Goal: Information Seeking & Learning: Learn about a topic

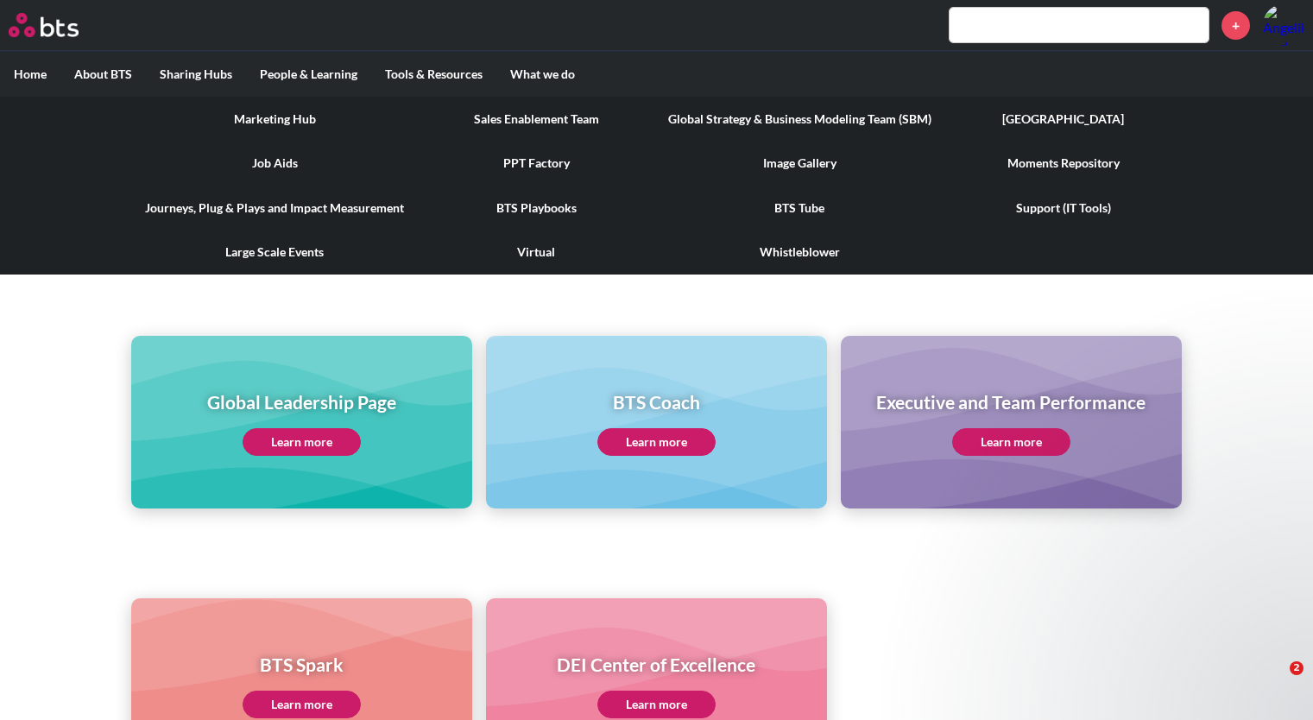
scroll to position [450, 0]
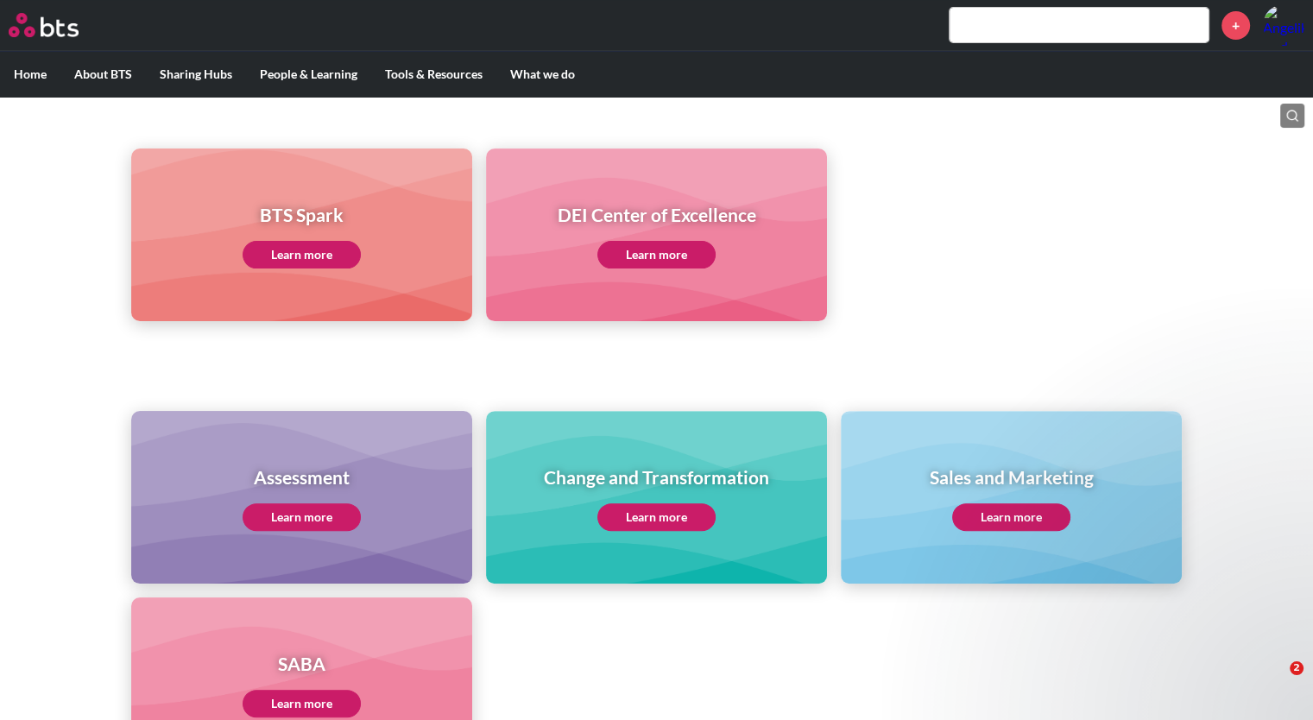
click at [1050, 14] on input "text" at bounding box center [1079, 25] width 259 height 35
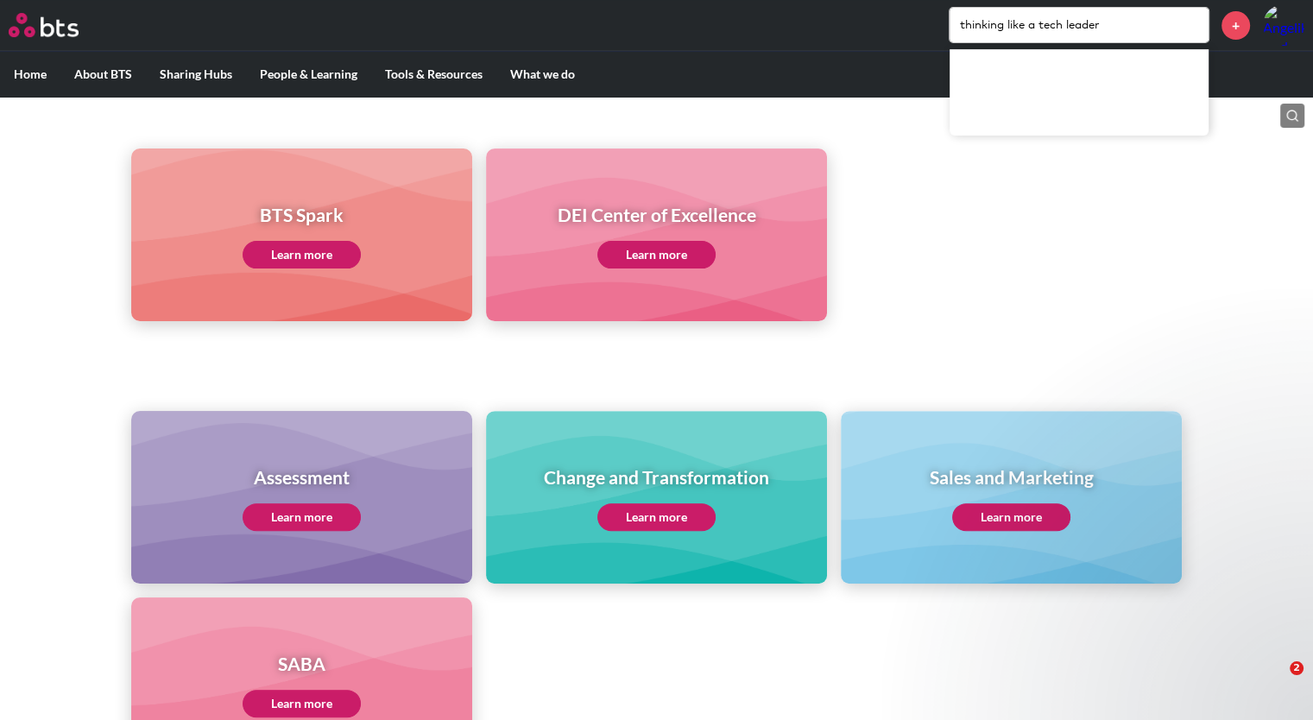
type input "thinking like a tech leader"
click at [928, 123] on div "BTS Spark Learn more DEI Center of Excellence Learn more" at bounding box center [656, 203] width 1313 height 235
drag, startPoint x: 1114, startPoint y: 16, endPoint x: 865, endPoint y: 22, distance: 248.8
click at [865, 22] on div "thinking like a tech leader +" at bounding box center [708, 24] width 1194 height 41
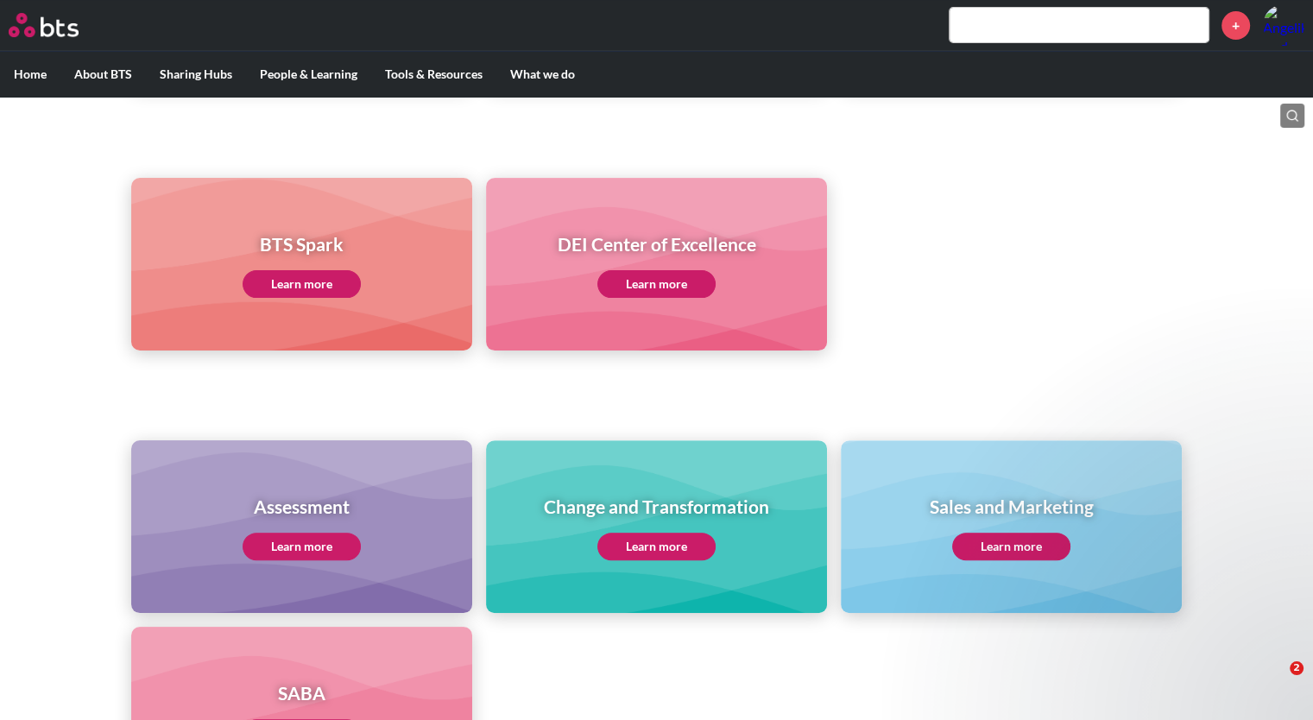
scroll to position [30, 0]
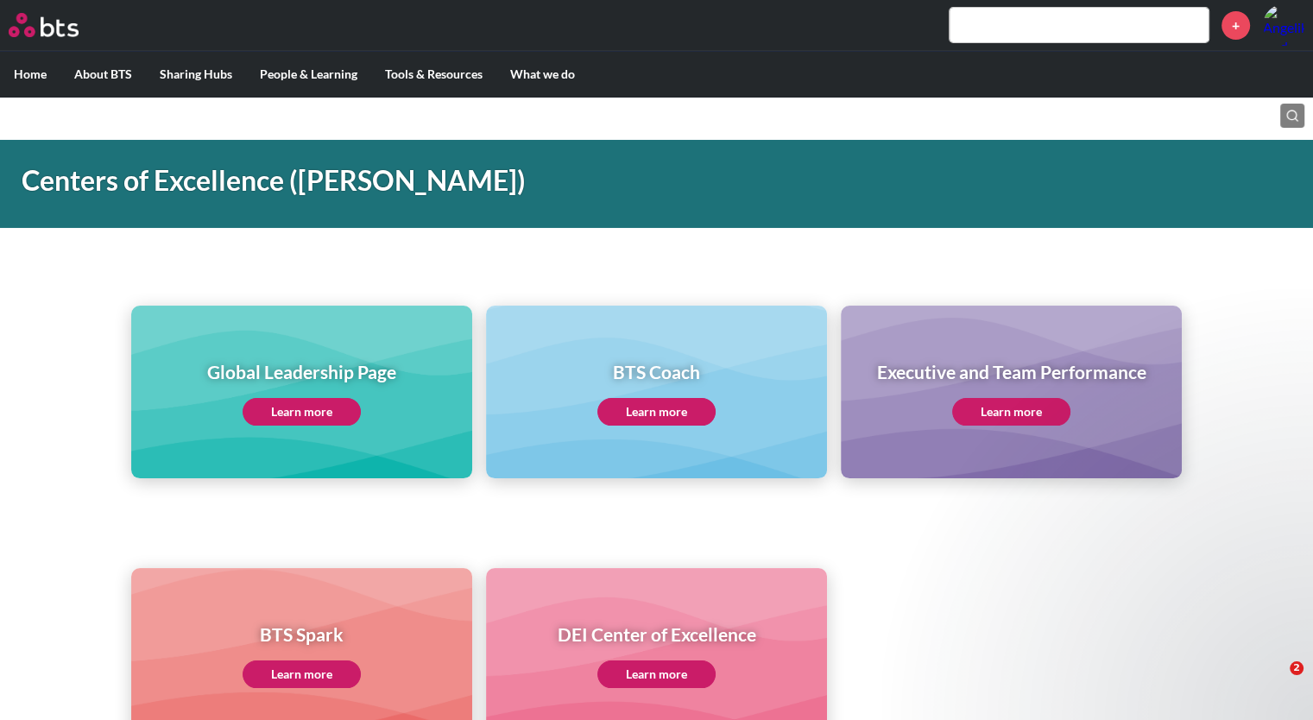
click at [292, 408] on link "Learn more" at bounding box center [302, 412] width 118 height 28
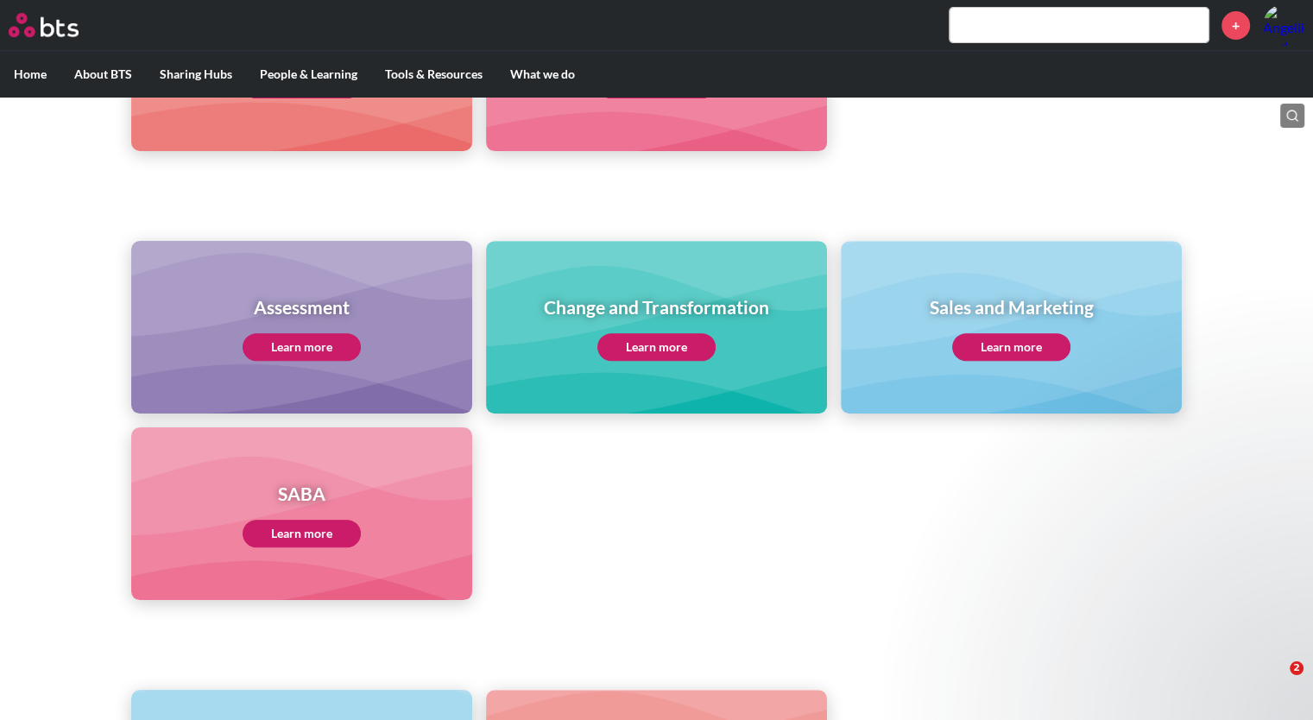
scroll to position [620, 0]
click at [319, 345] on link "Learn more" at bounding box center [302, 347] width 118 height 28
drag, startPoint x: 298, startPoint y: 540, endPoint x: 668, endPoint y: 568, distance: 371.5
click at [668, 568] on ul "Assessment Learn more Change and Transformation Learn more Sales and Marketing …" at bounding box center [656, 420] width 1051 height 359
click at [343, 529] on link "Learn more" at bounding box center [302, 534] width 118 height 28
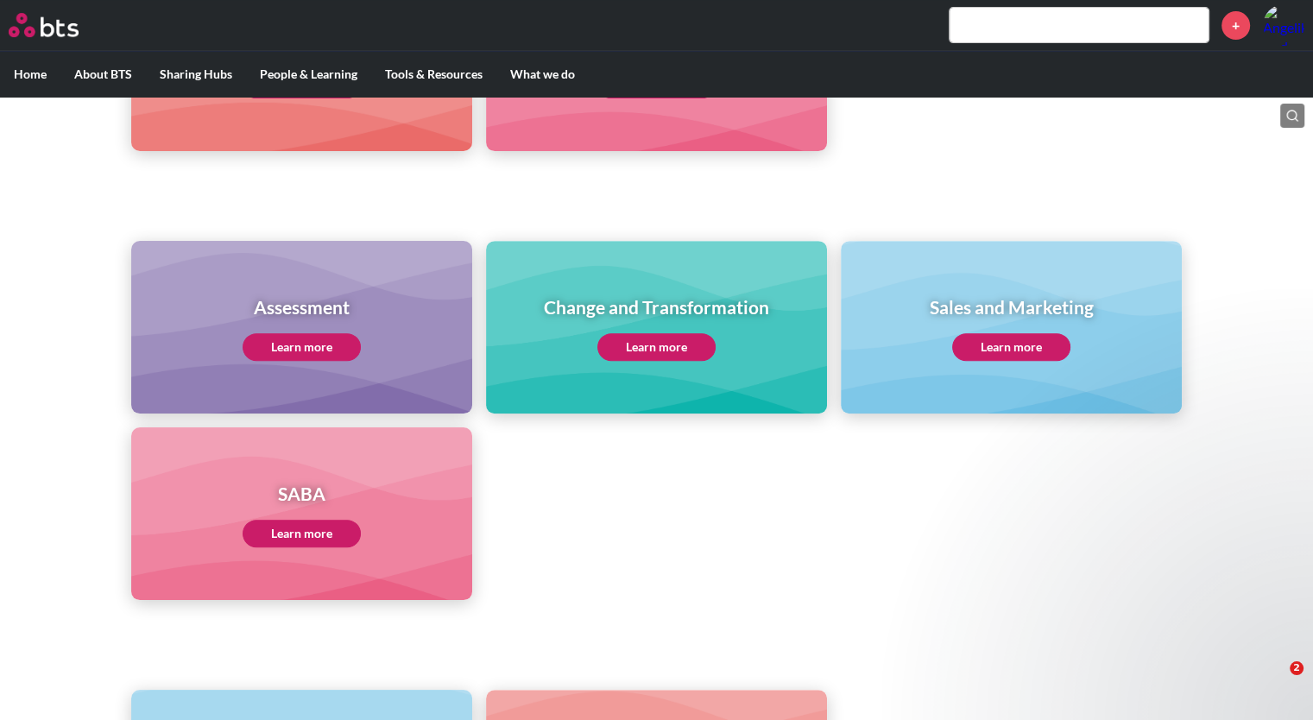
click at [674, 353] on link "Learn more" at bounding box center [657, 347] width 118 height 28
click at [990, 354] on link "Learn more" at bounding box center [1011, 347] width 118 height 28
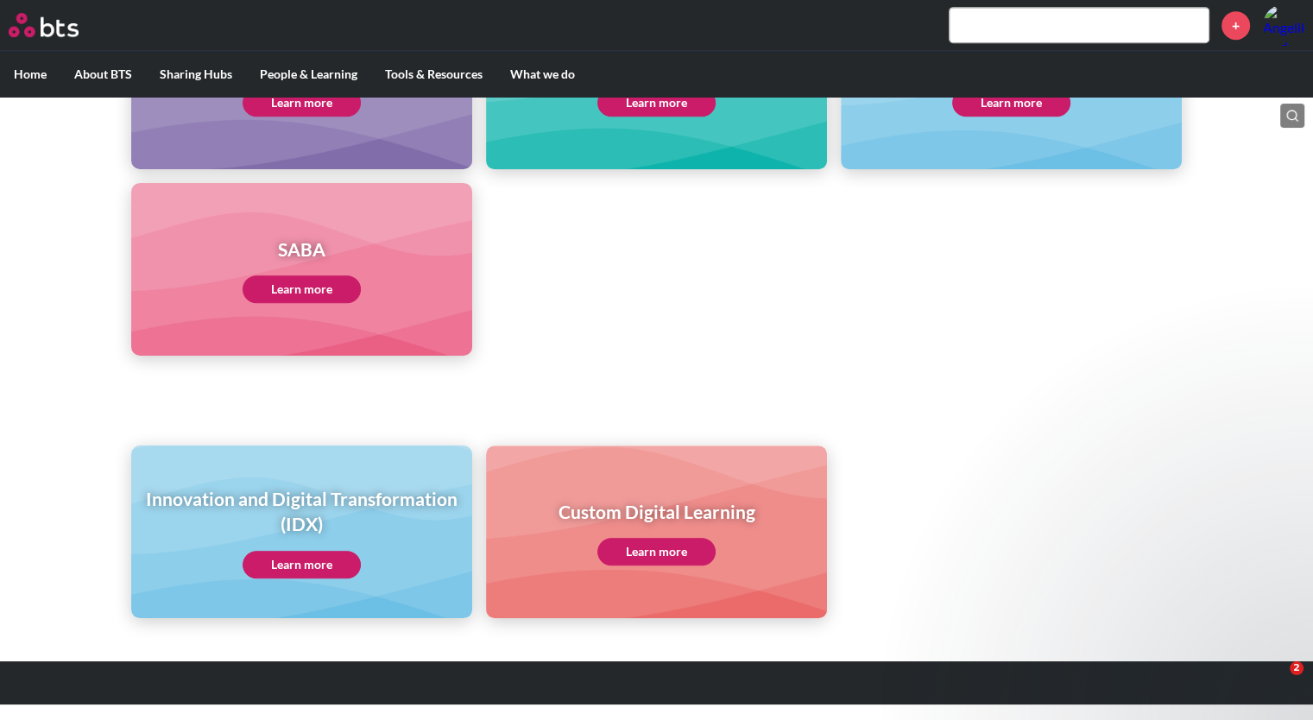
click at [297, 560] on link "Learn more" at bounding box center [302, 565] width 118 height 28
click at [645, 553] on link "Learn more" at bounding box center [657, 552] width 118 height 28
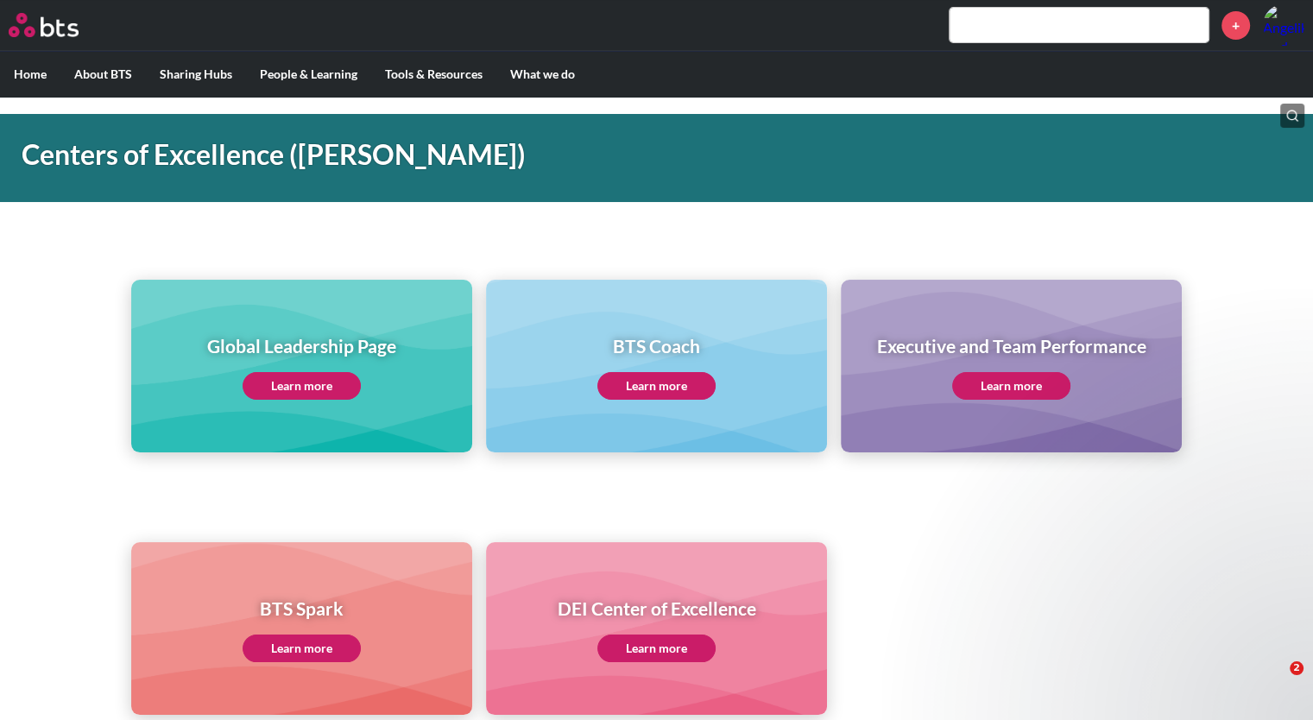
scroll to position [48, 0]
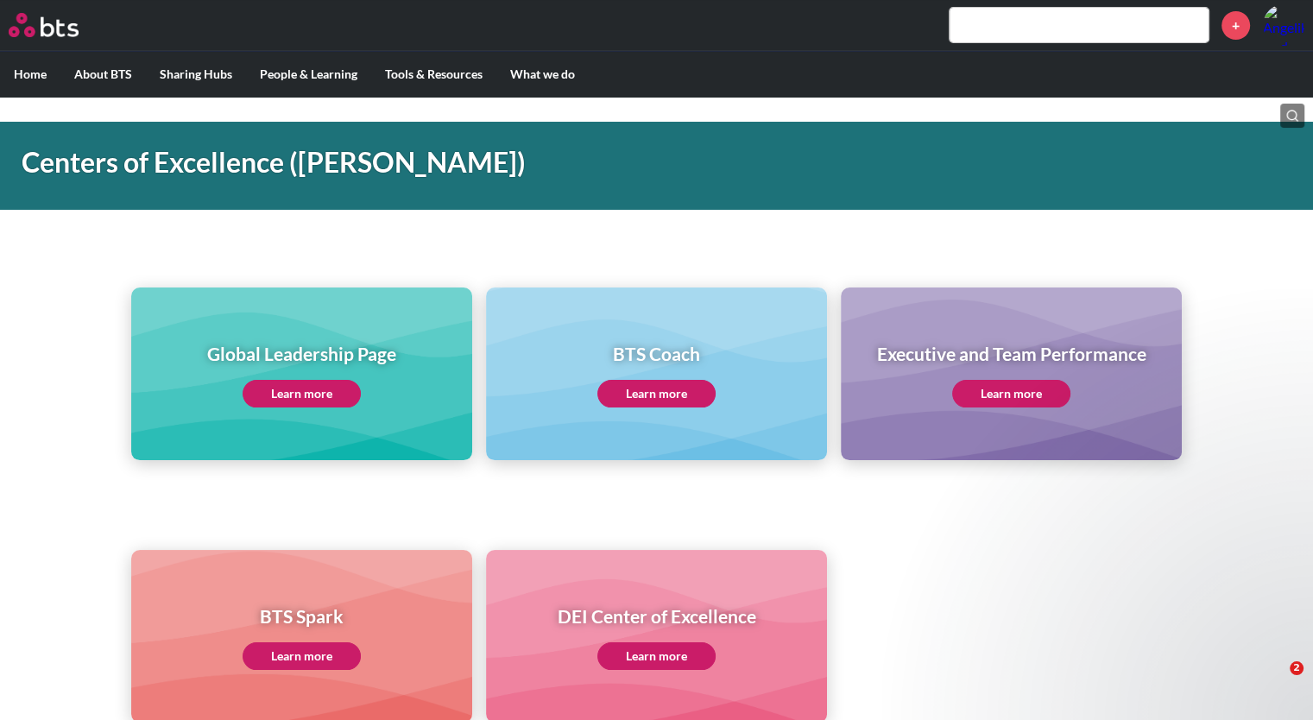
drag, startPoint x: 270, startPoint y: 383, endPoint x: 256, endPoint y: 384, distance: 14.8
click at [256, 384] on link "Learn more" at bounding box center [302, 394] width 118 height 28
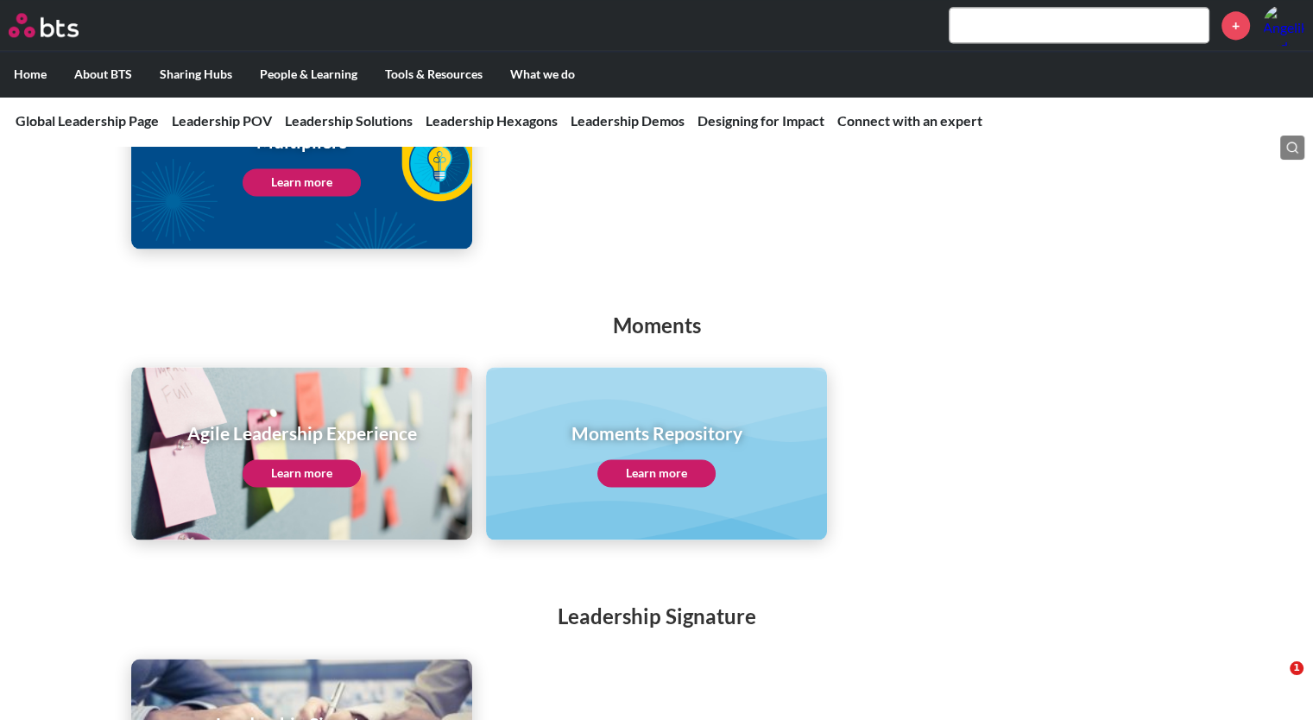
scroll to position [2143, 0]
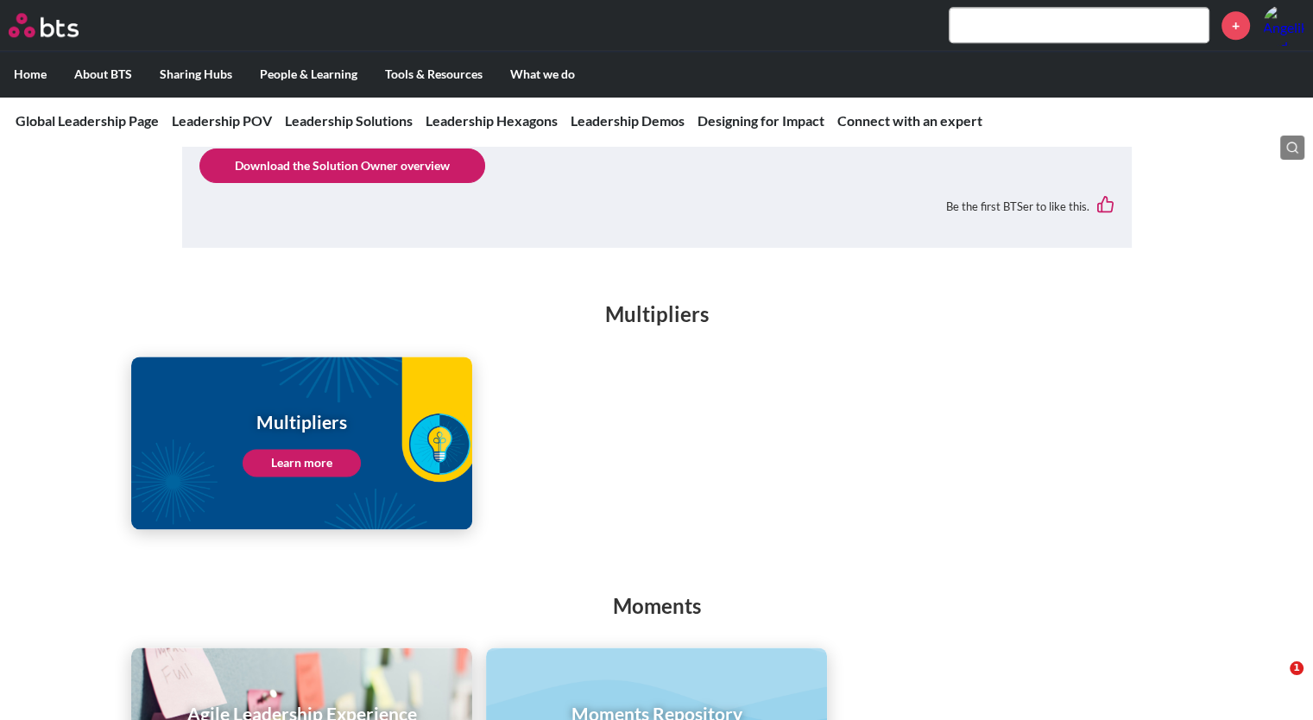
click at [304, 449] on link "Learn more" at bounding box center [302, 463] width 118 height 28
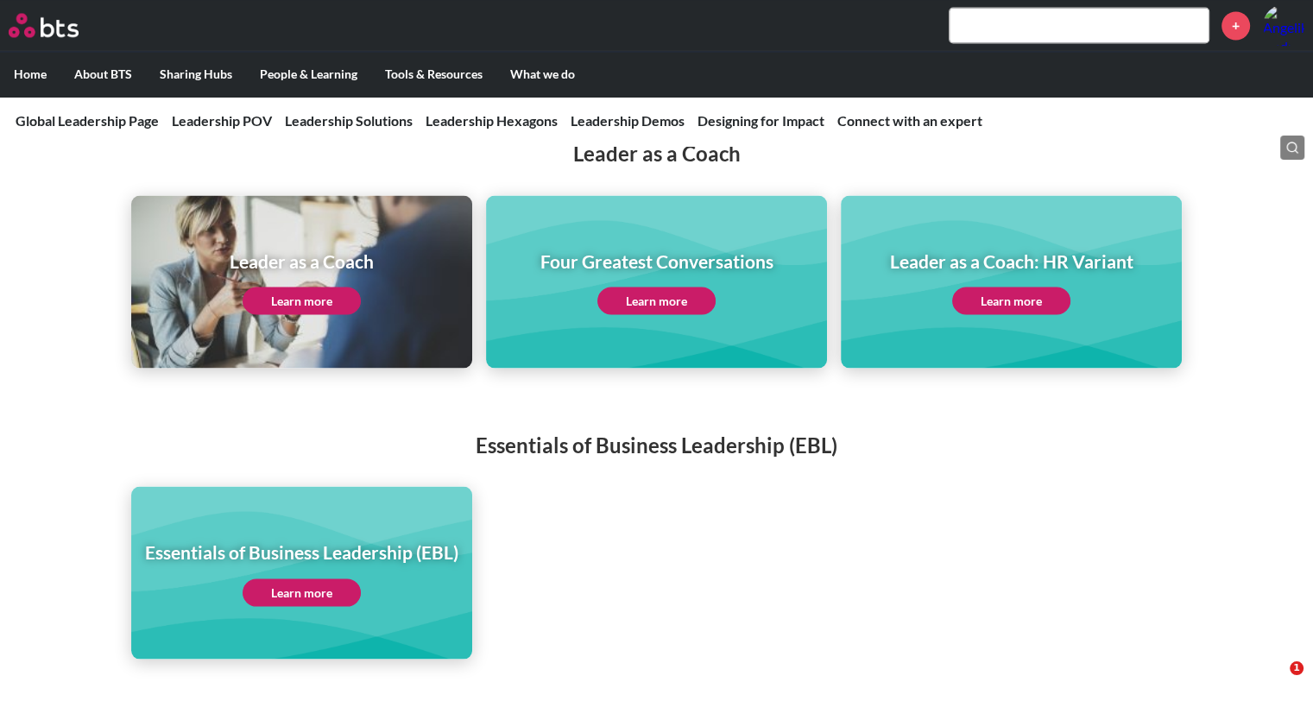
scroll to position [3452, 0]
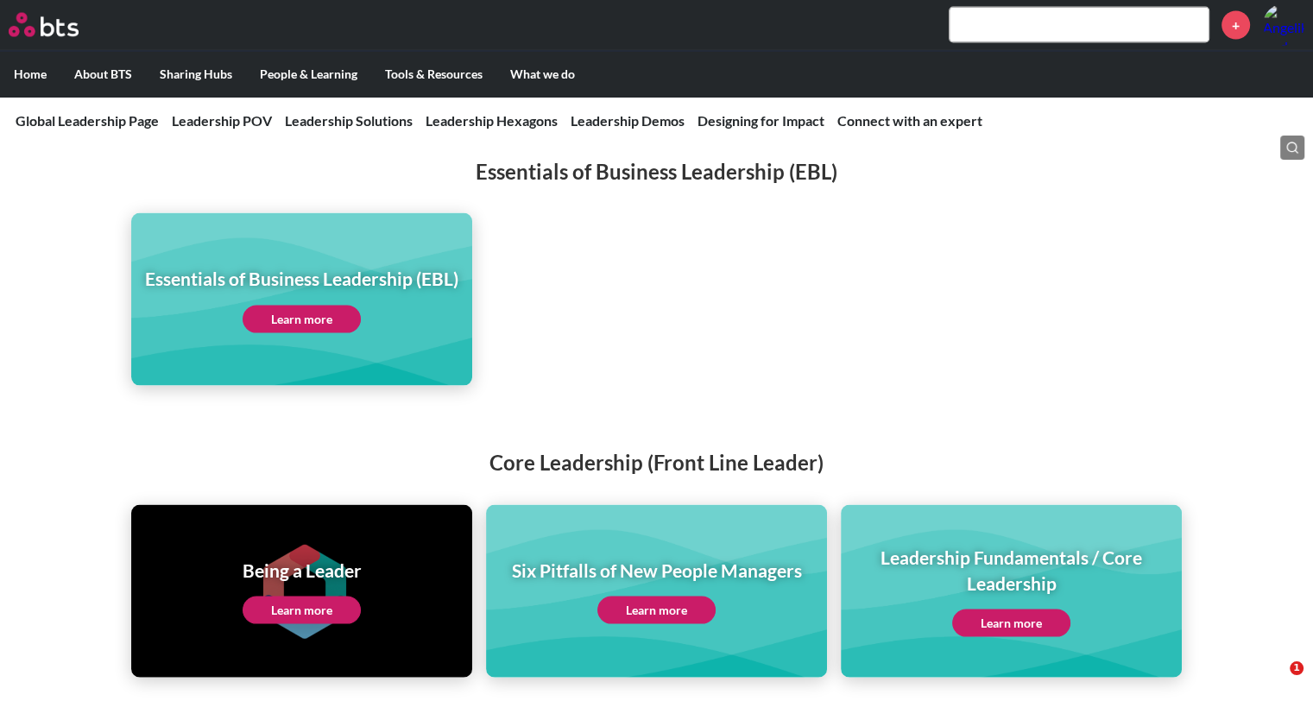
click at [322, 306] on link "Learn more" at bounding box center [302, 320] width 118 height 28
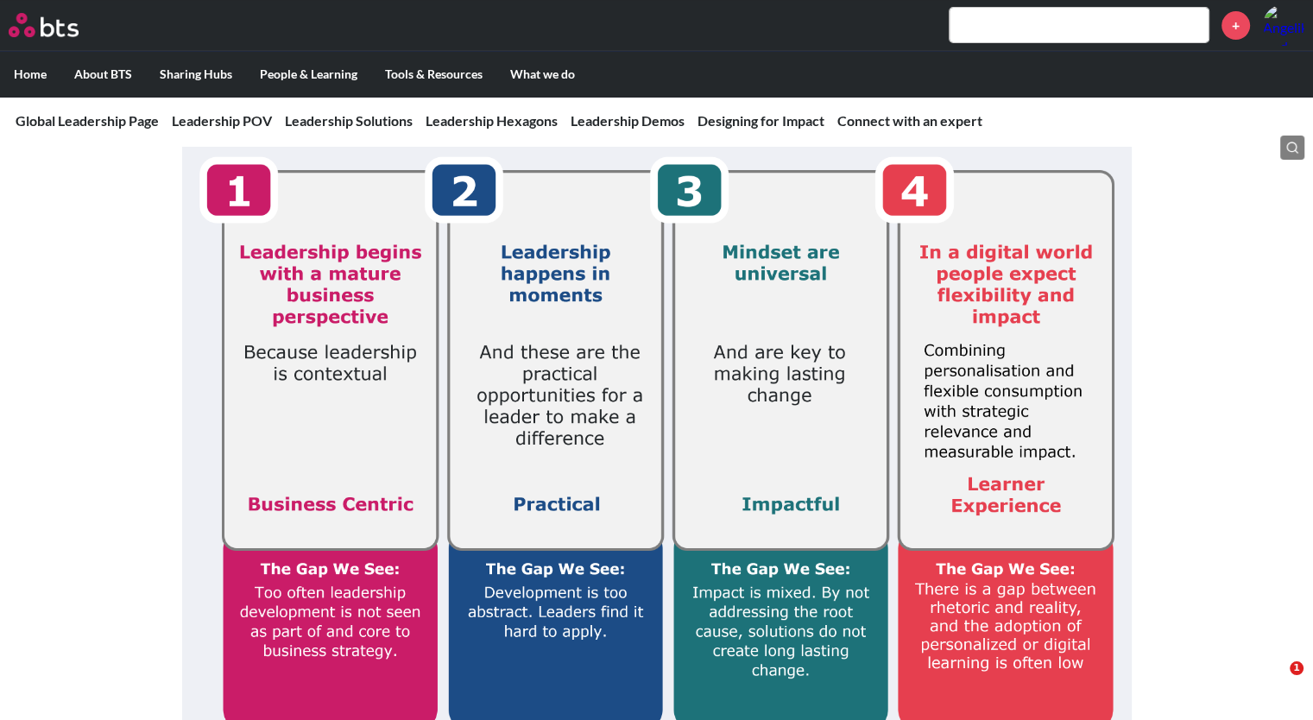
scroll to position [0, 0]
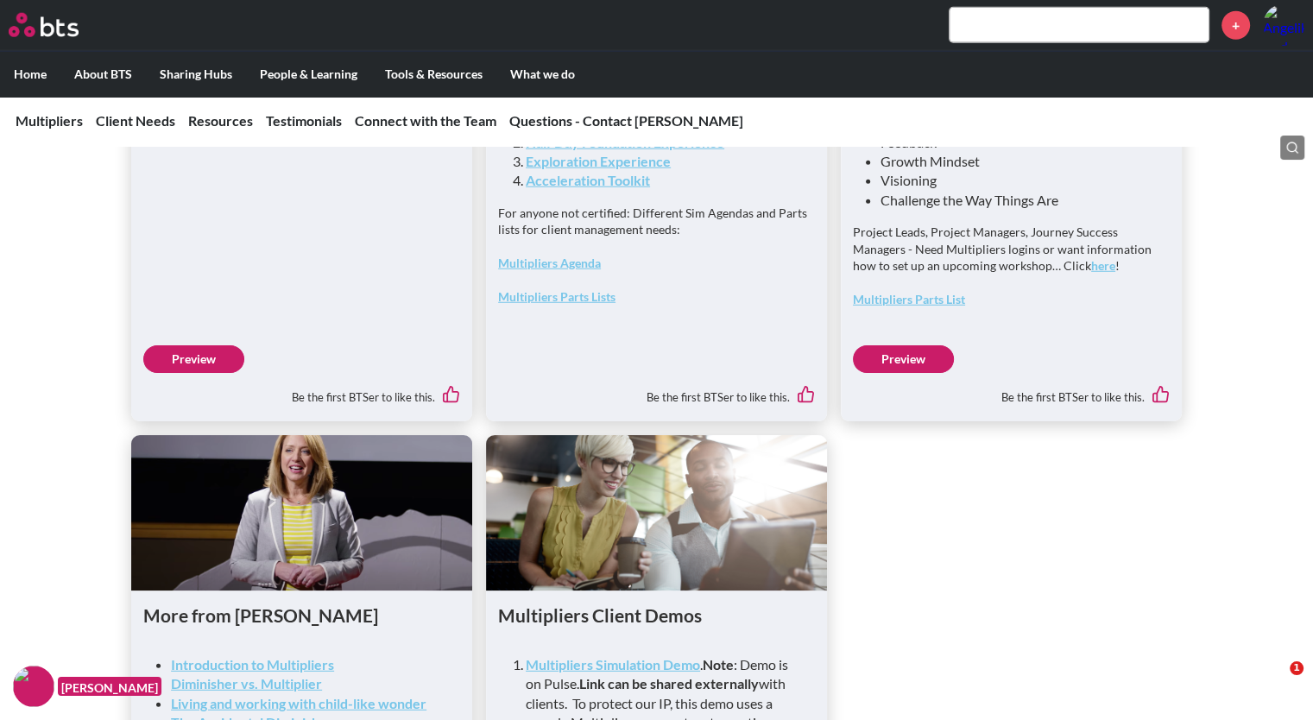
scroll to position [4689, 0]
click at [199, 374] on link "Preview" at bounding box center [193, 360] width 101 height 28
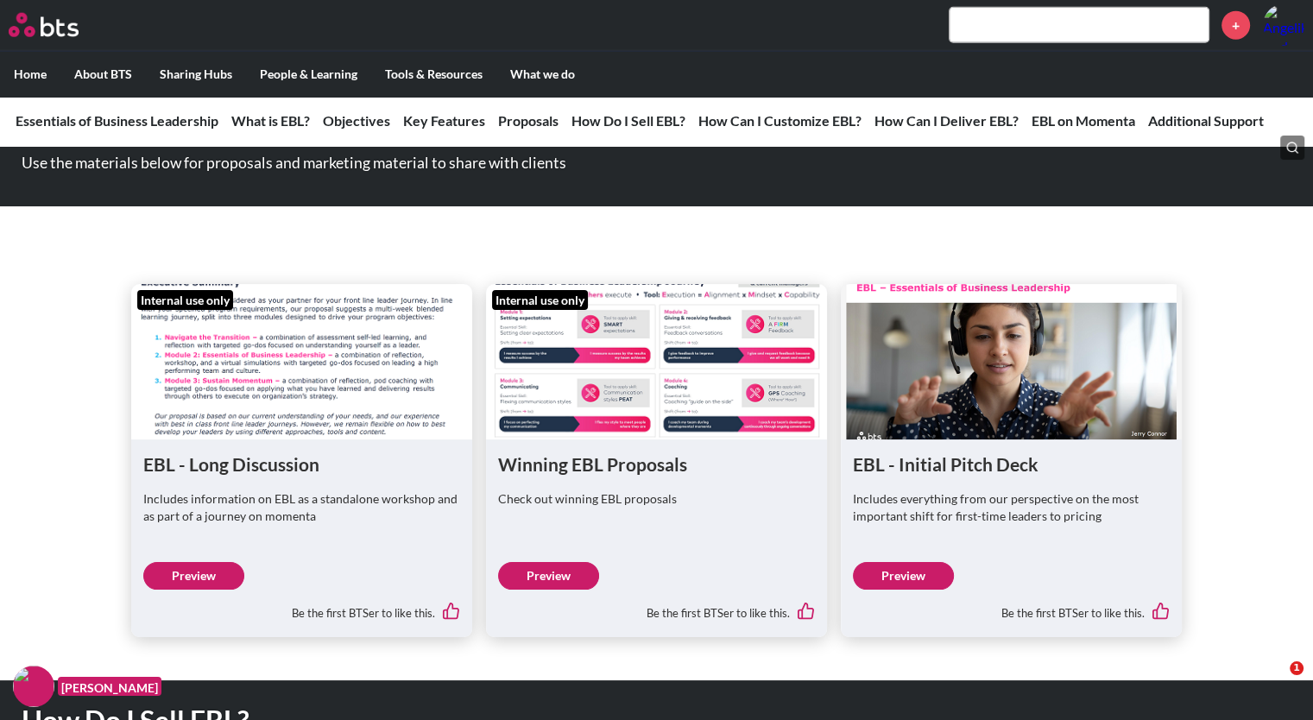
scroll to position [4513, 0]
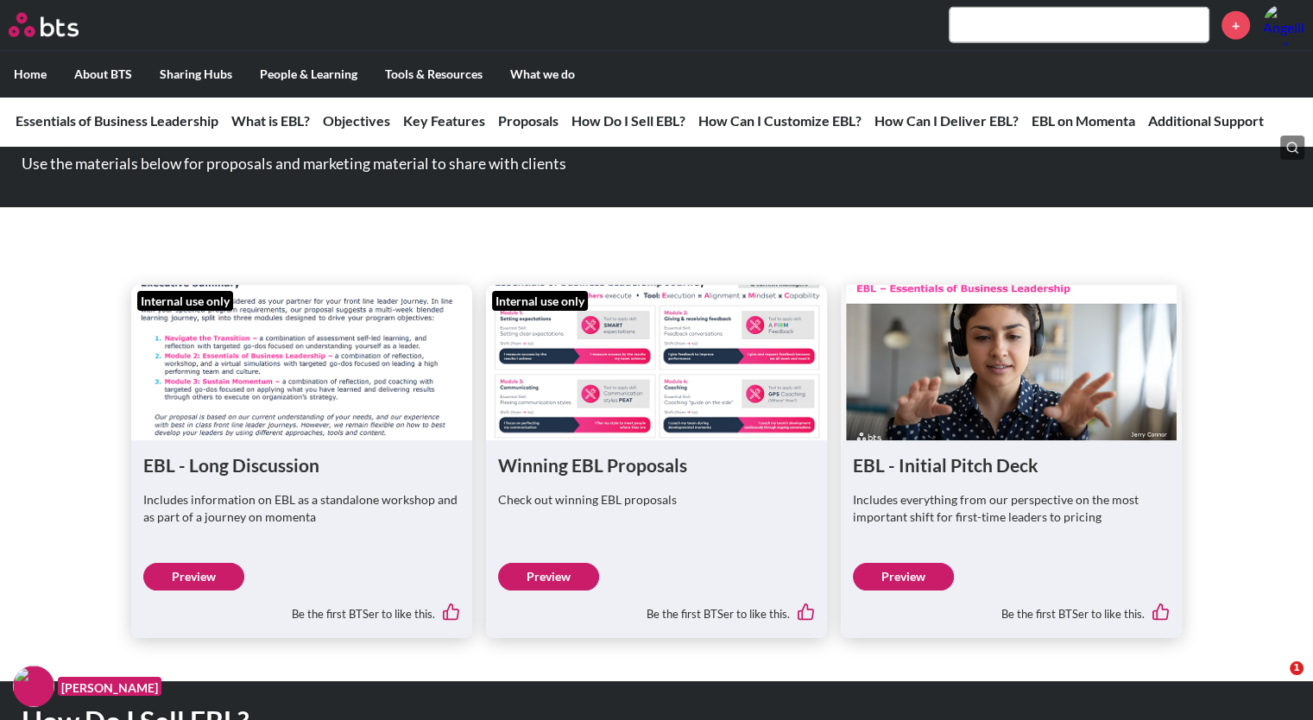
click at [549, 573] on link "Preview" at bounding box center [548, 577] width 101 height 28
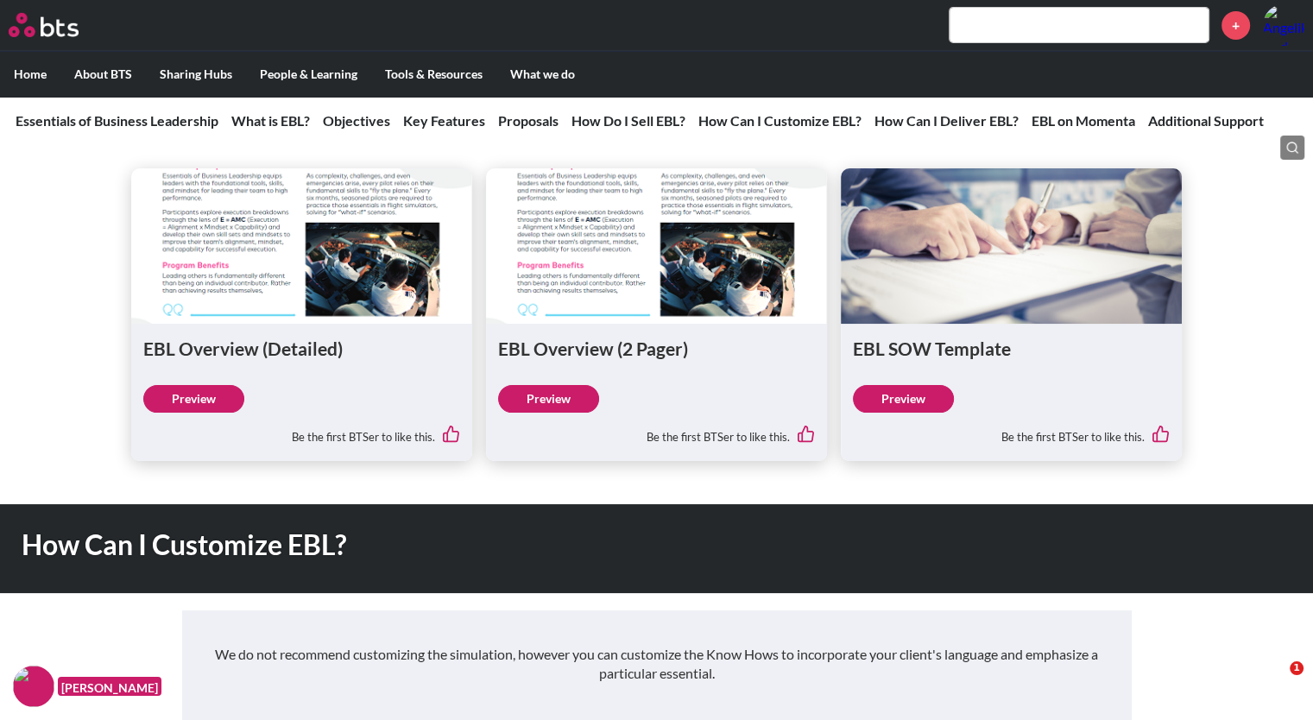
scroll to position [5930, 0]
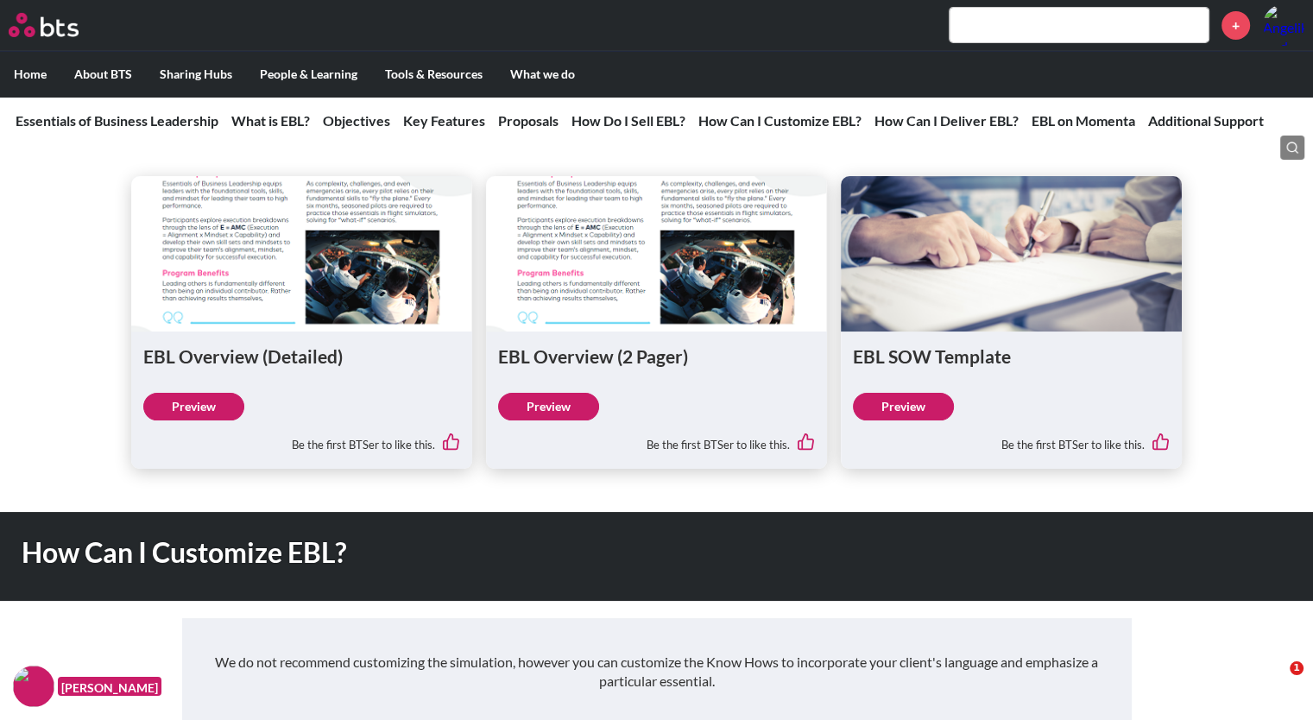
click at [221, 405] on link "Preview" at bounding box center [193, 407] width 101 height 28
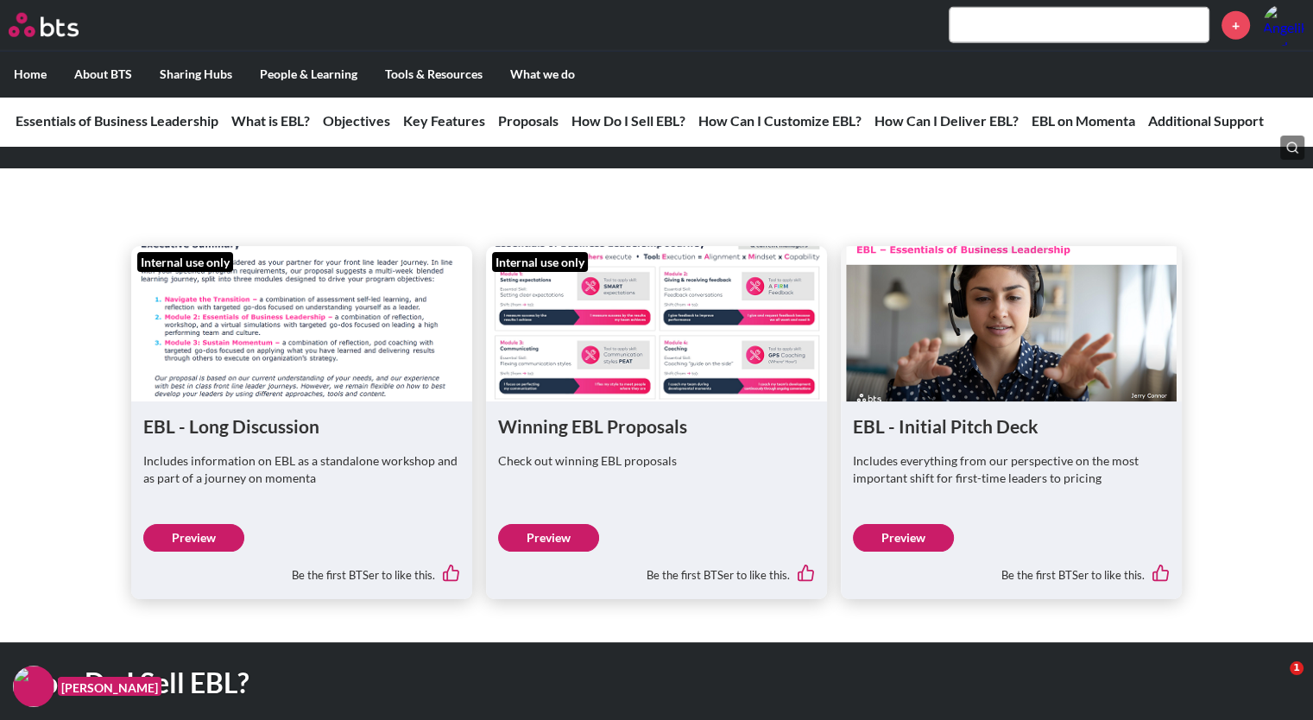
scroll to position [4490, 0]
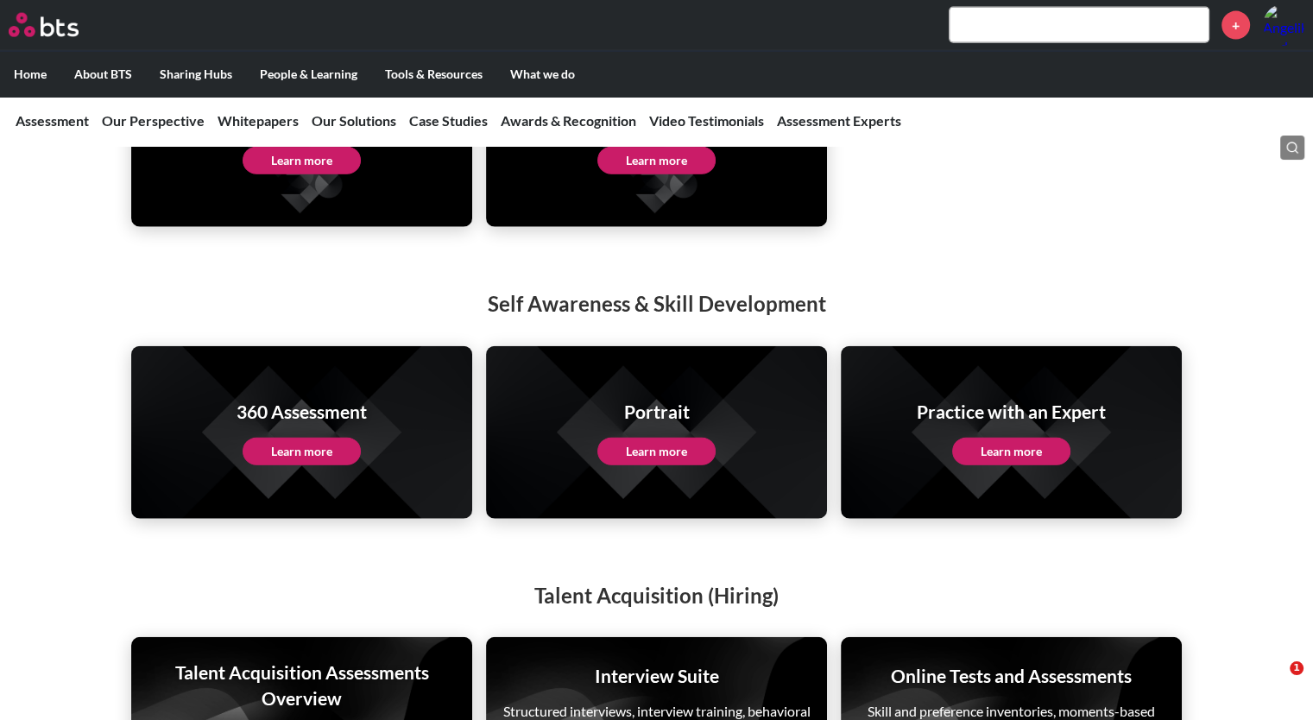
scroll to position [4071, 0]
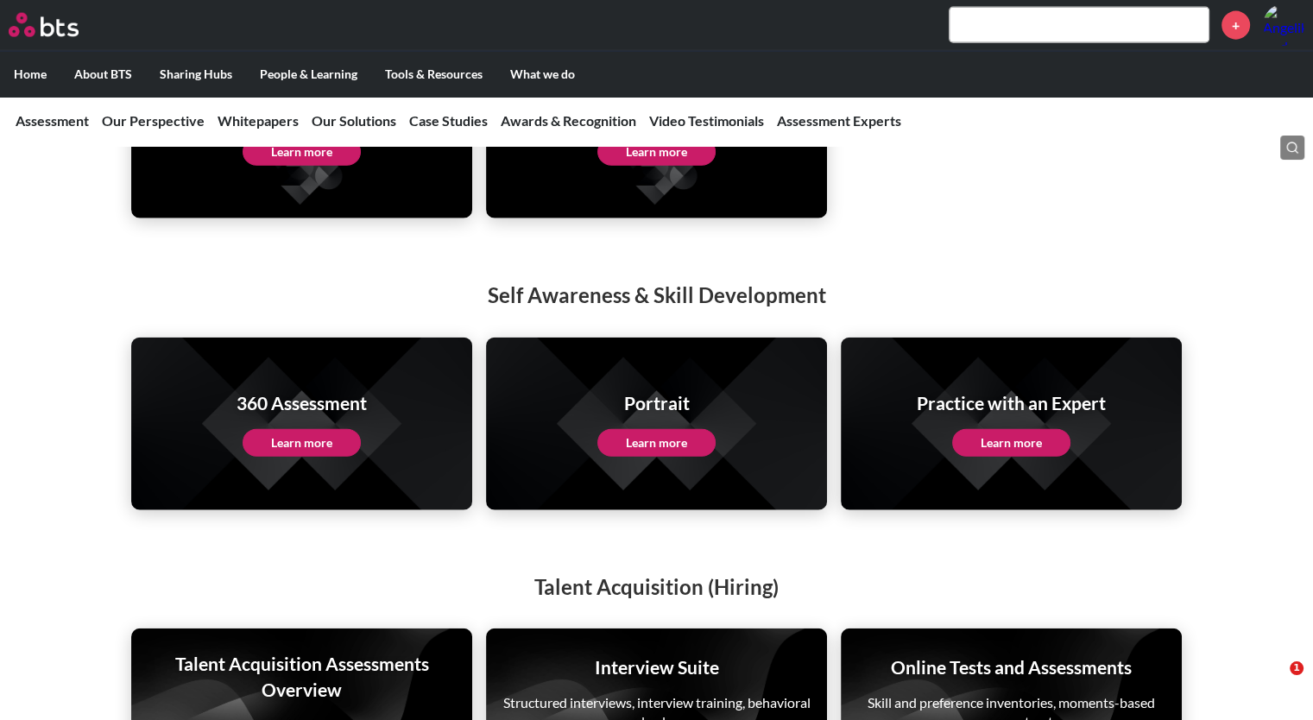
click at [301, 429] on link "Learn more" at bounding box center [302, 443] width 118 height 28
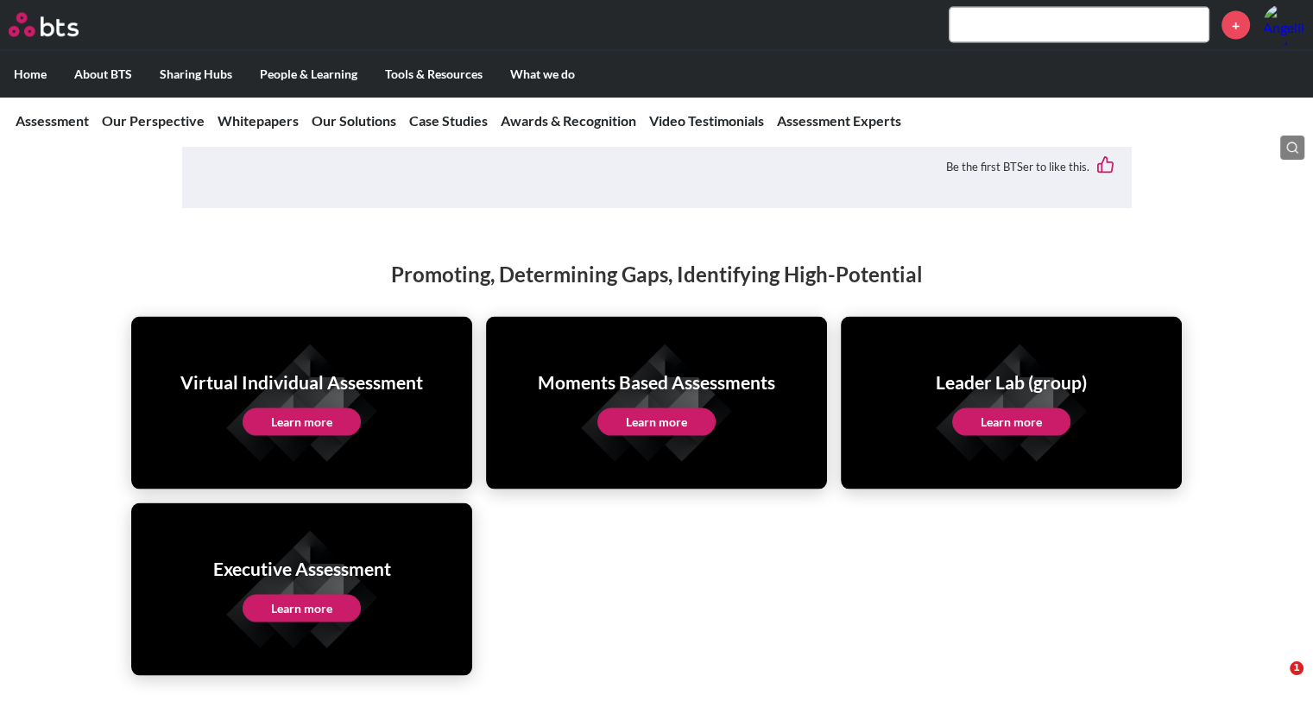
scroll to position [3321, 0]
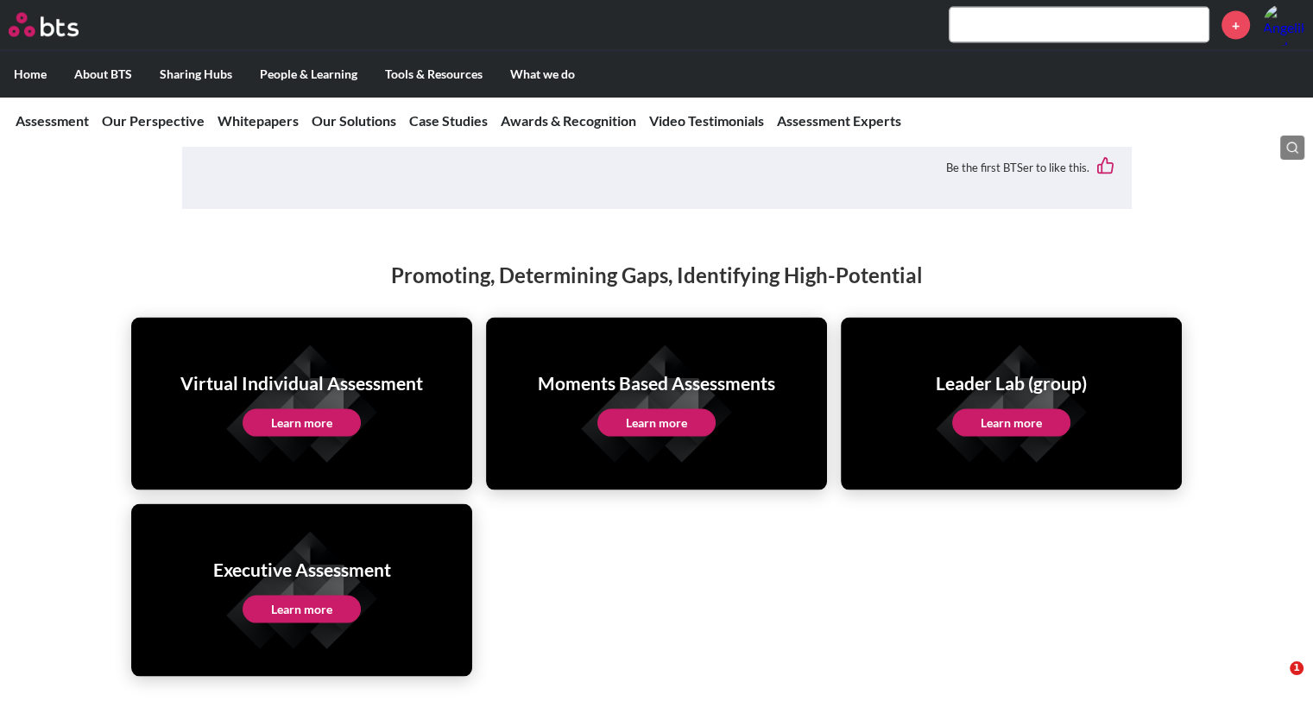
click at [639, 409] on link "Learn more" at bounding box center [657, 423] width 118 height 28
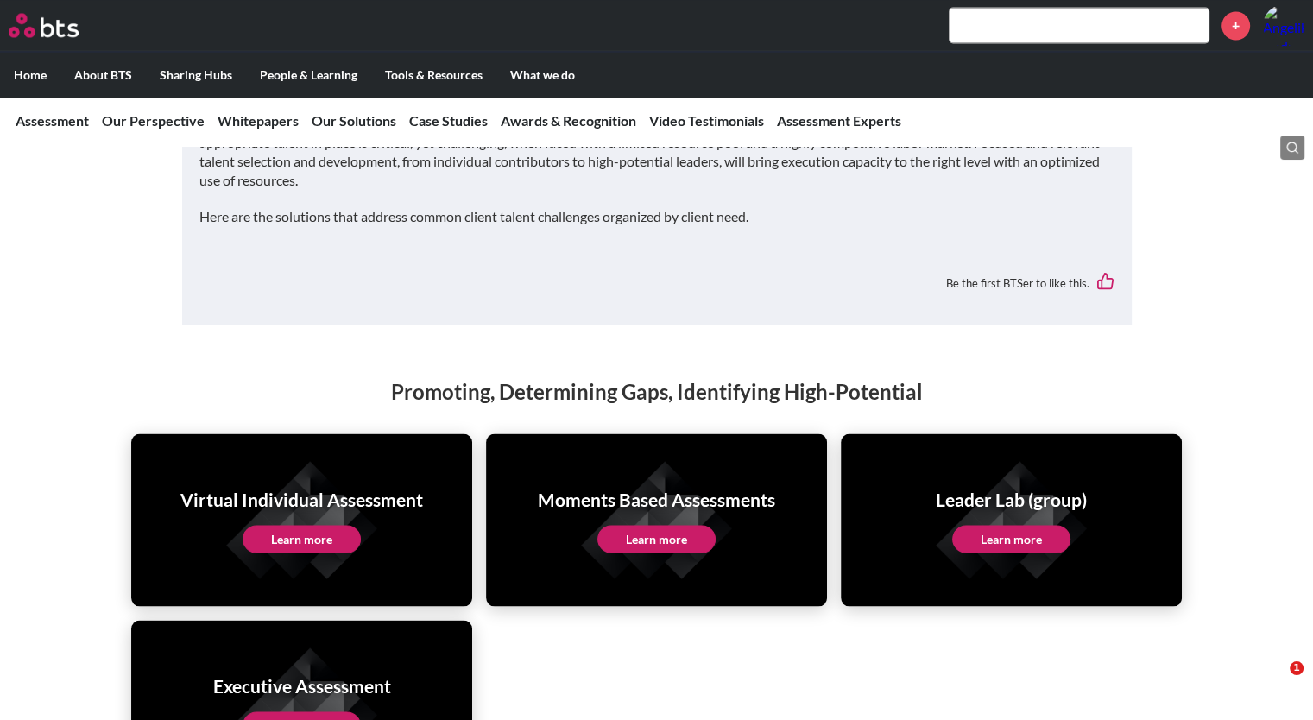
scroll to position [2824, 0]
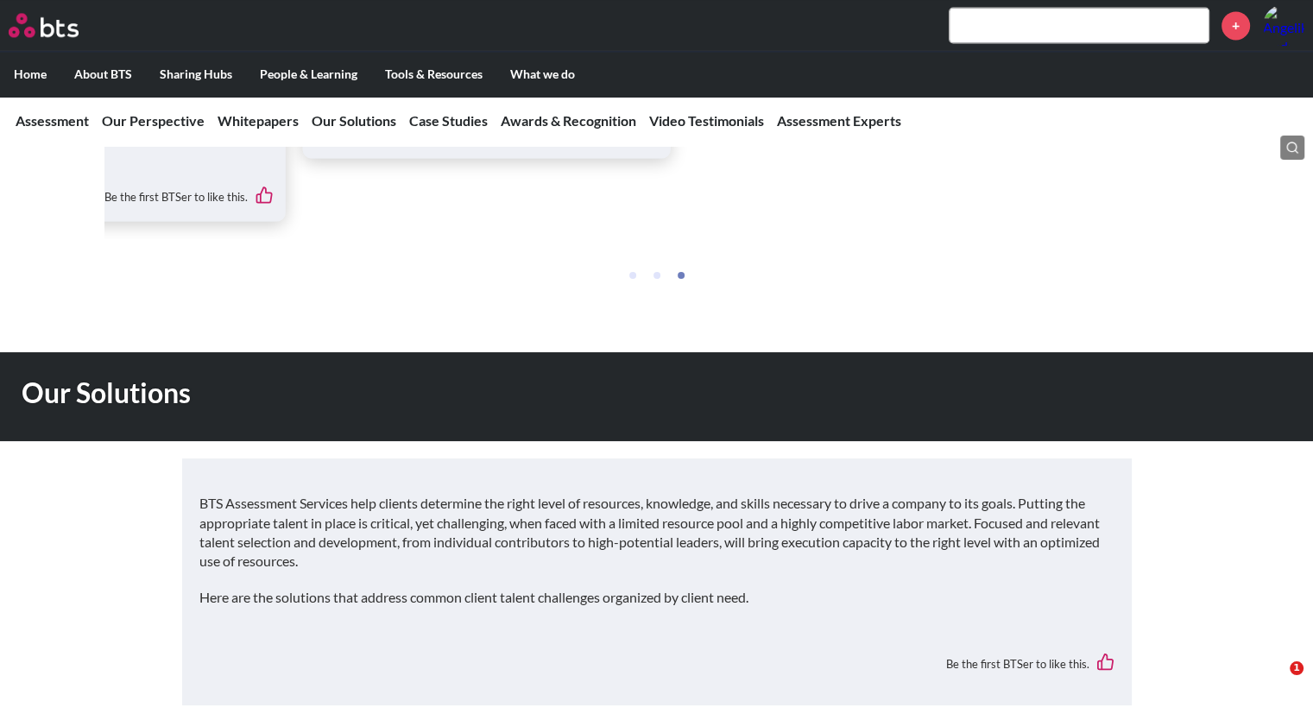
drag, startPoint x: 454, startPoint y: 560, endPoint x: 133, endPoint y: 471, distance: 333.3
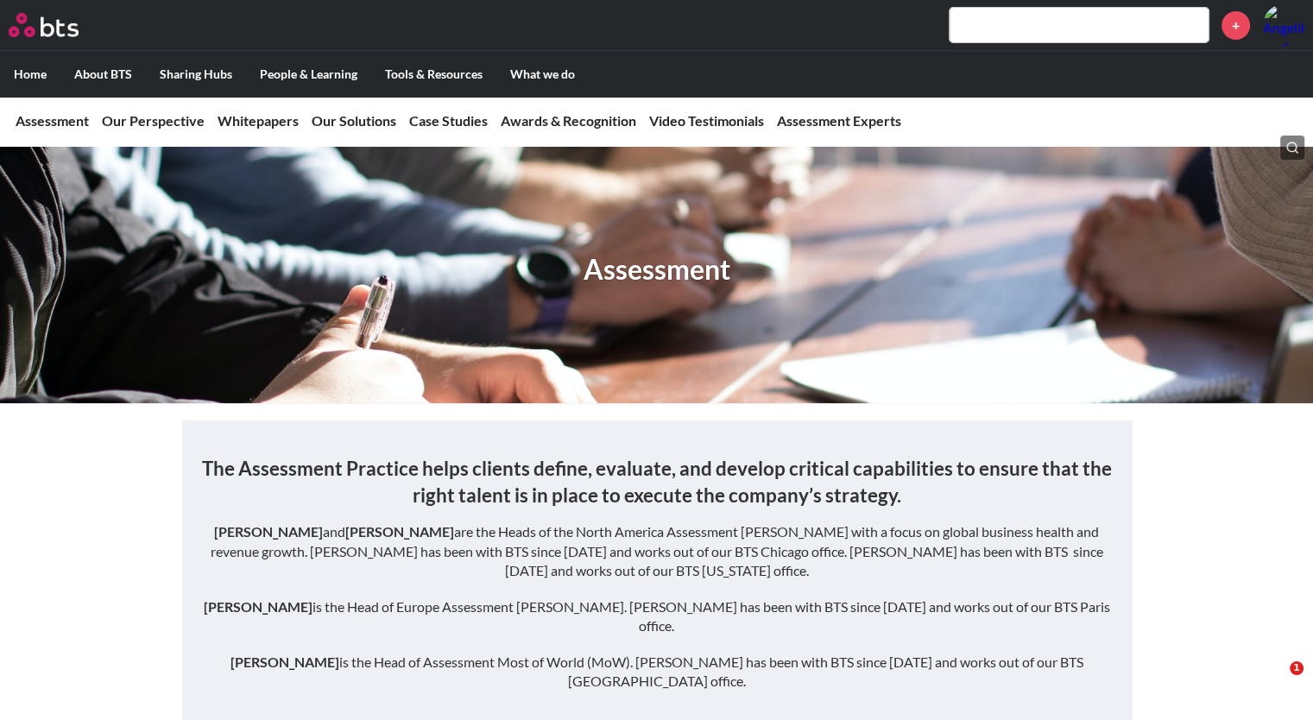
scroll to position [0, 0]
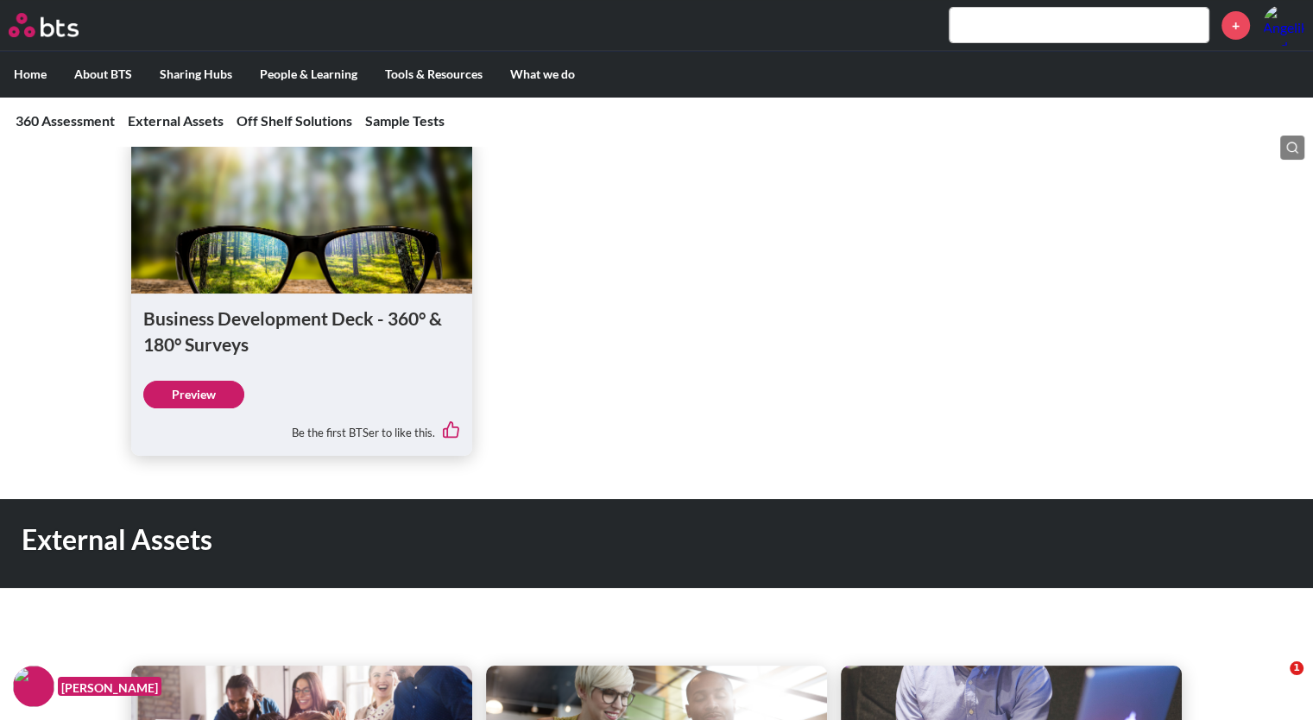
scroll to position [674, 0]
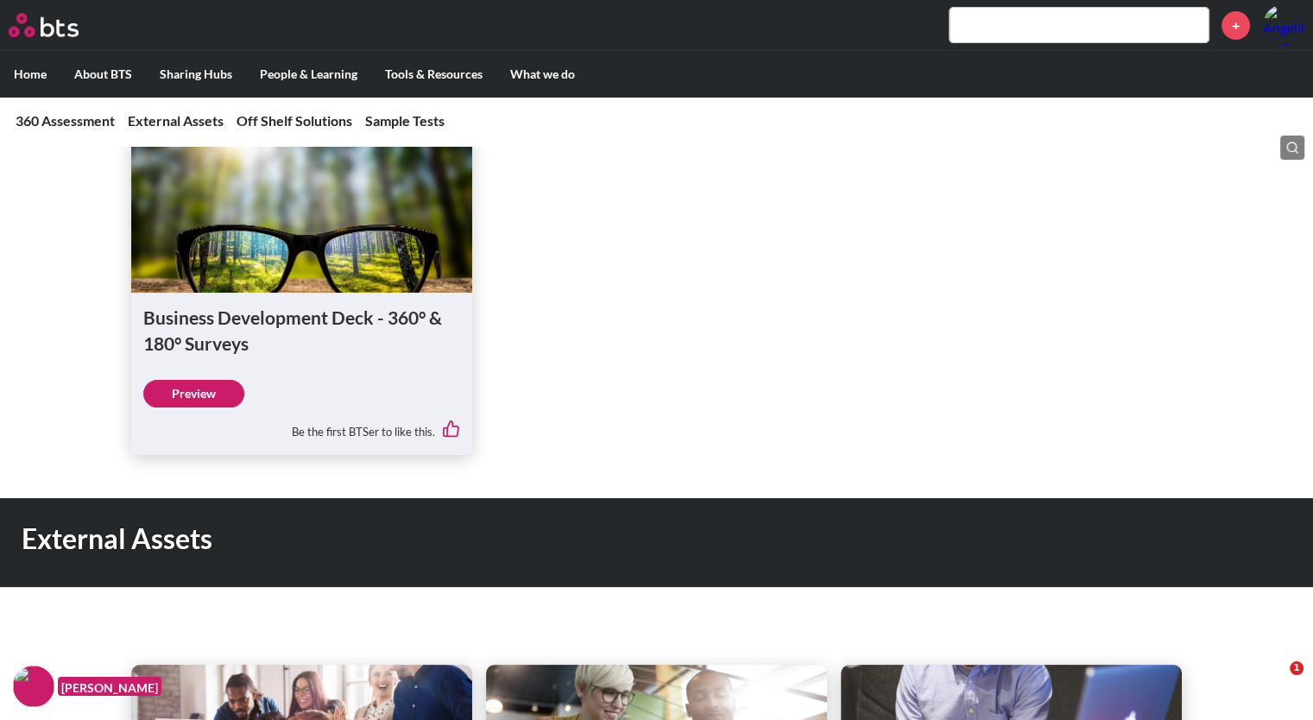
click at [190, 408] on link "Preview" at bounding box center [193, 394] width 101 height 28
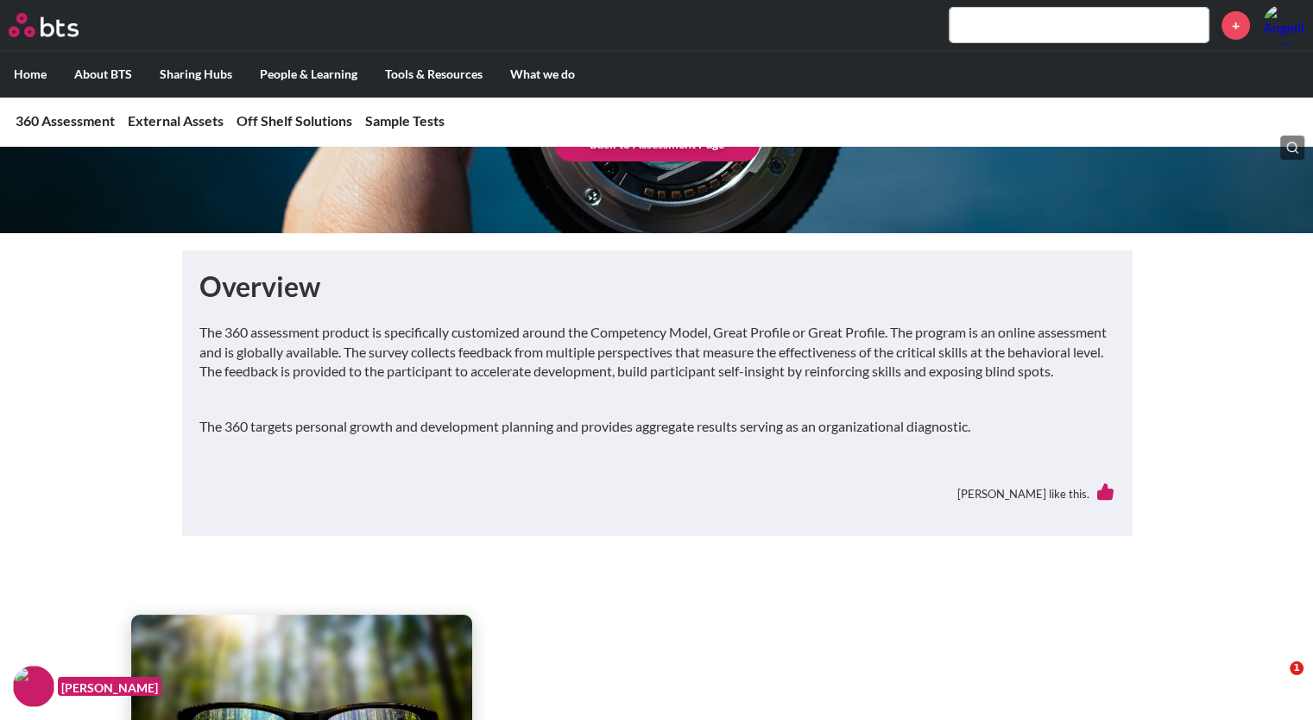
scroll to position [0, 0]
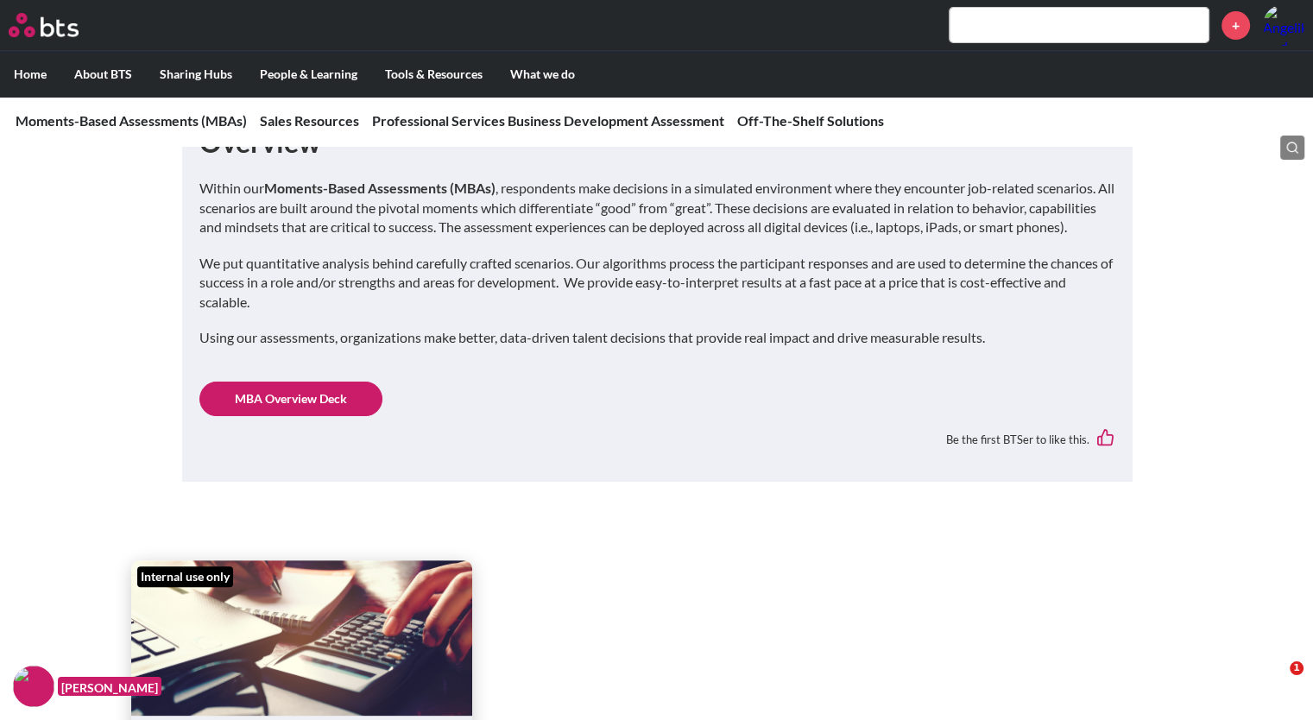
scroll to position [341, 0]
click at [295, 415] on link "MBA Overview Deck" at bounding box center [290, 398] width 183 height 35
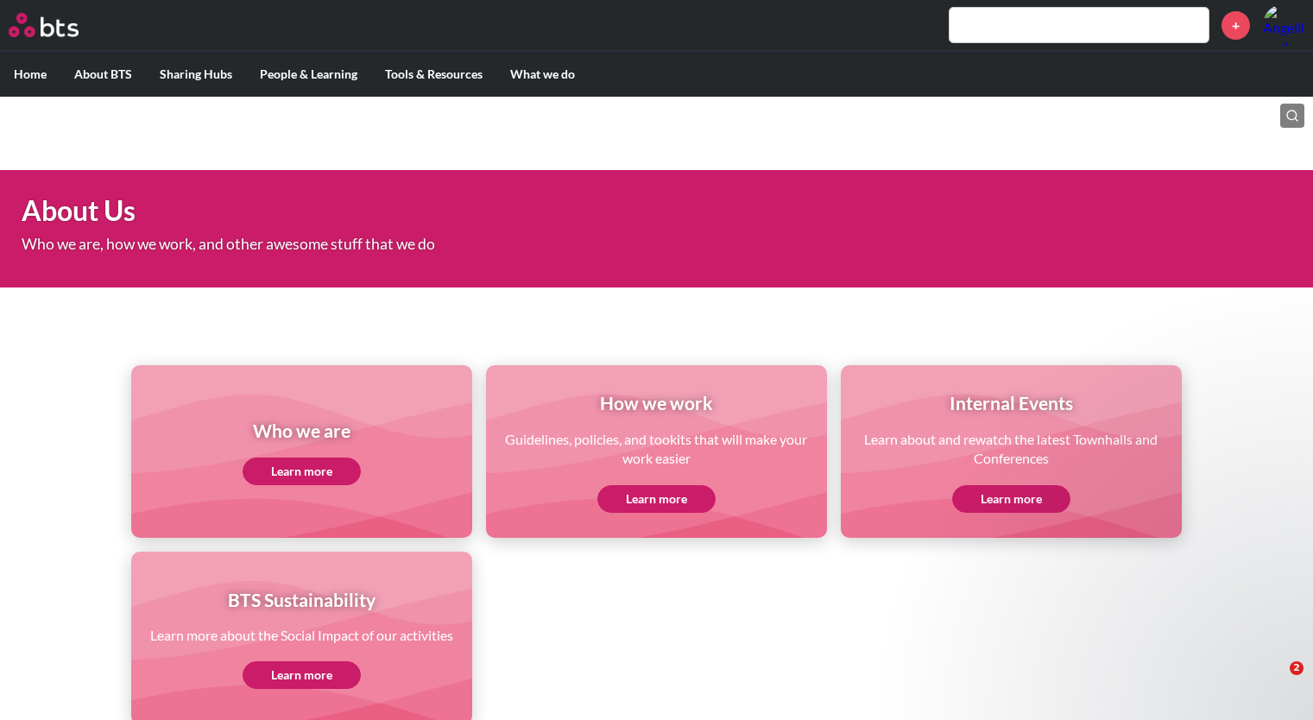
scroll to position [106, 0]
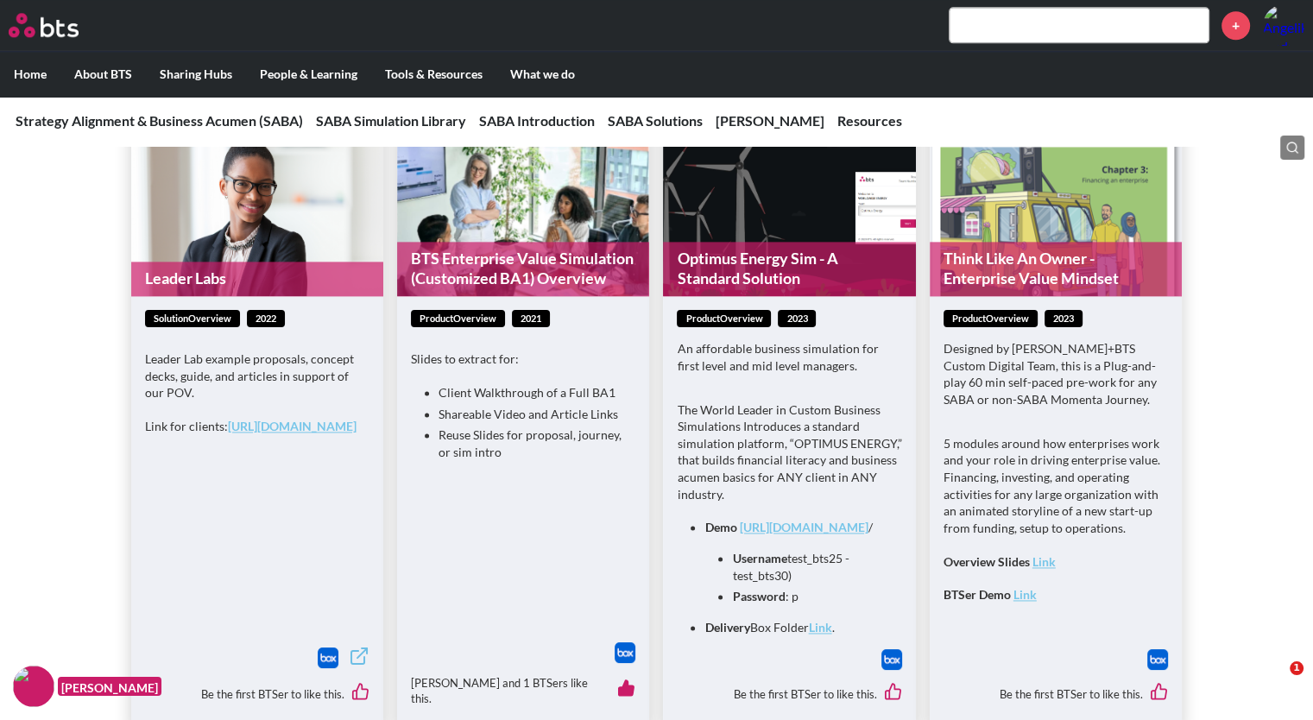
scroll to position [2269, 0]
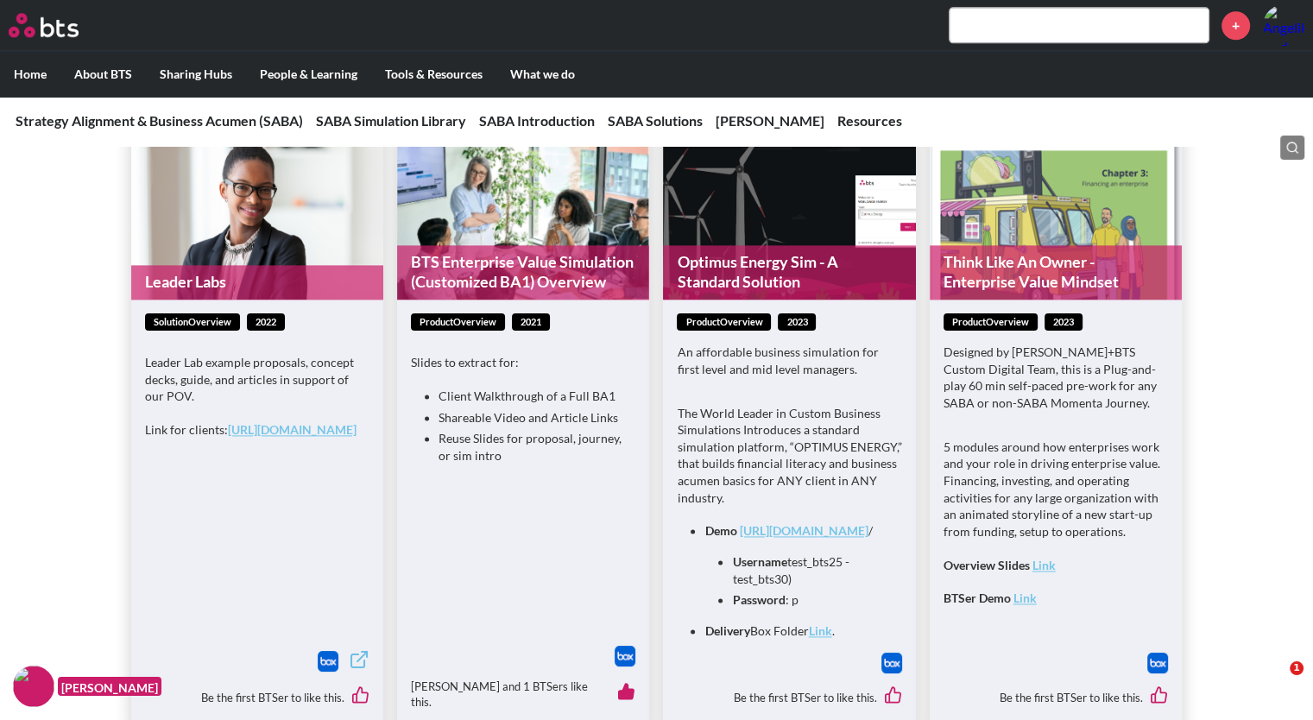
click at [748, 267] on link "Optimus Energy Sim - A Standard Solution" at bounding box center [789, 272] width 252 height 54
click at [1191, 403] on div "Leader Labs solutionOverview 2022 Leader Lab example proposals, concept decks, …" at bounding box center [656, 399] width 1313 height 674
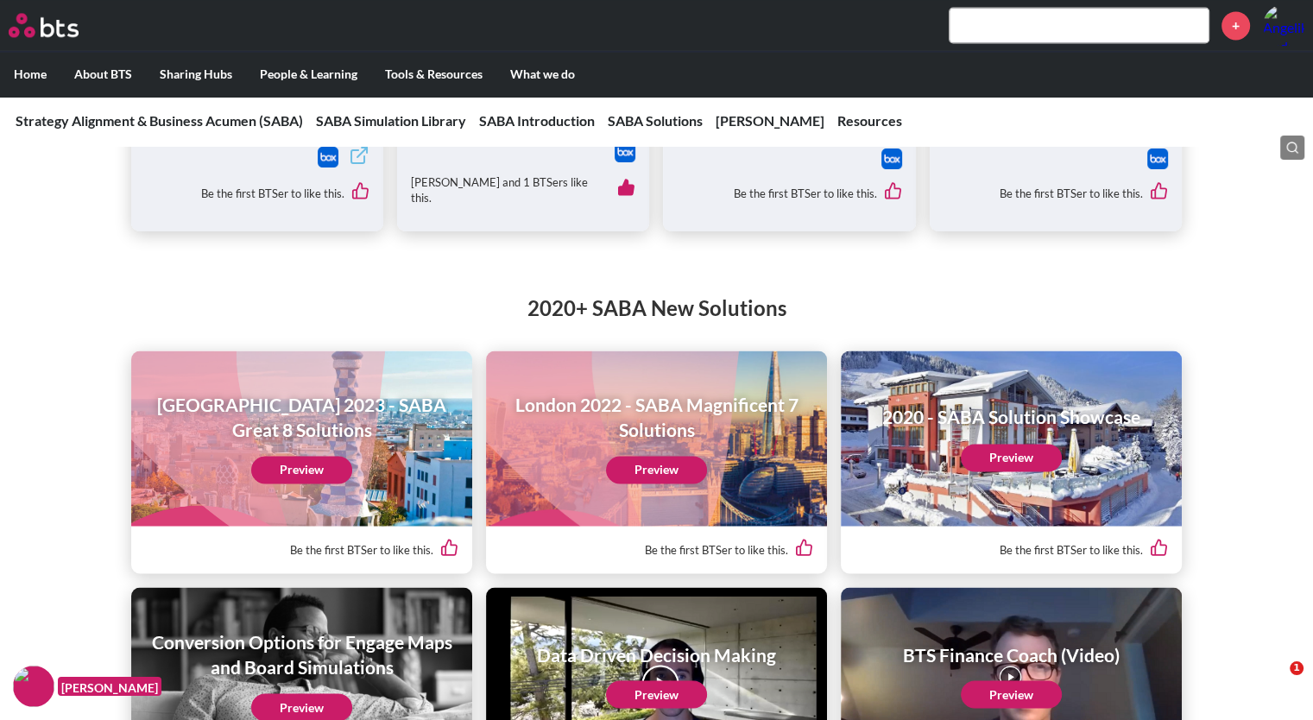
scroll to position [2774, 0]
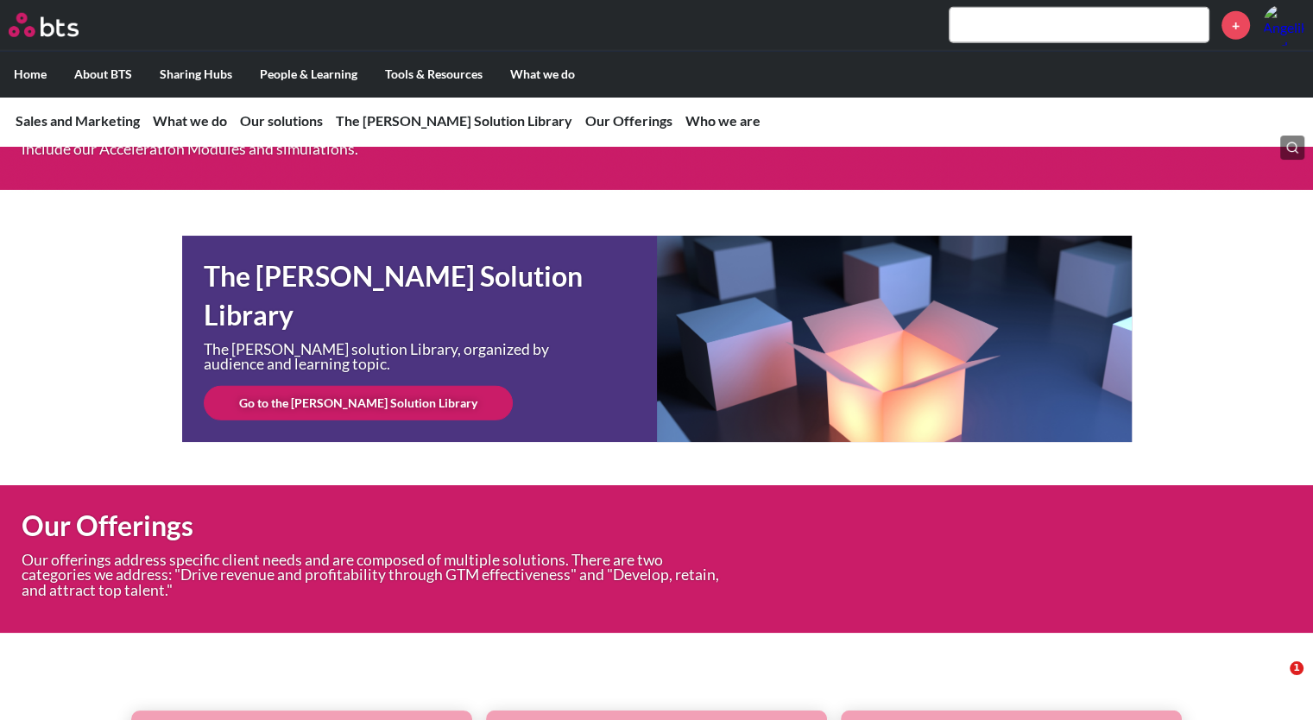
scroll to position [4965, 0]
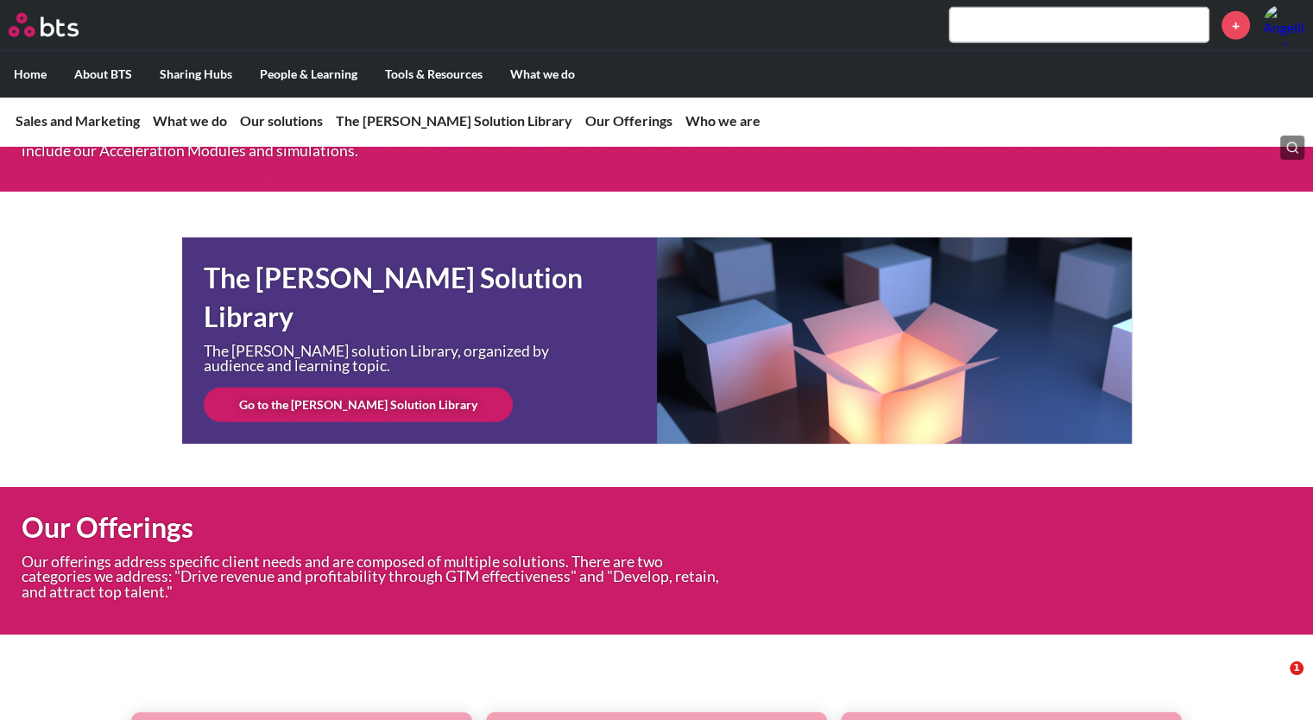
click at [370, 422] on link "Go to the SAM Solution Library" at bounding box center [358, 405] width 309 height 35
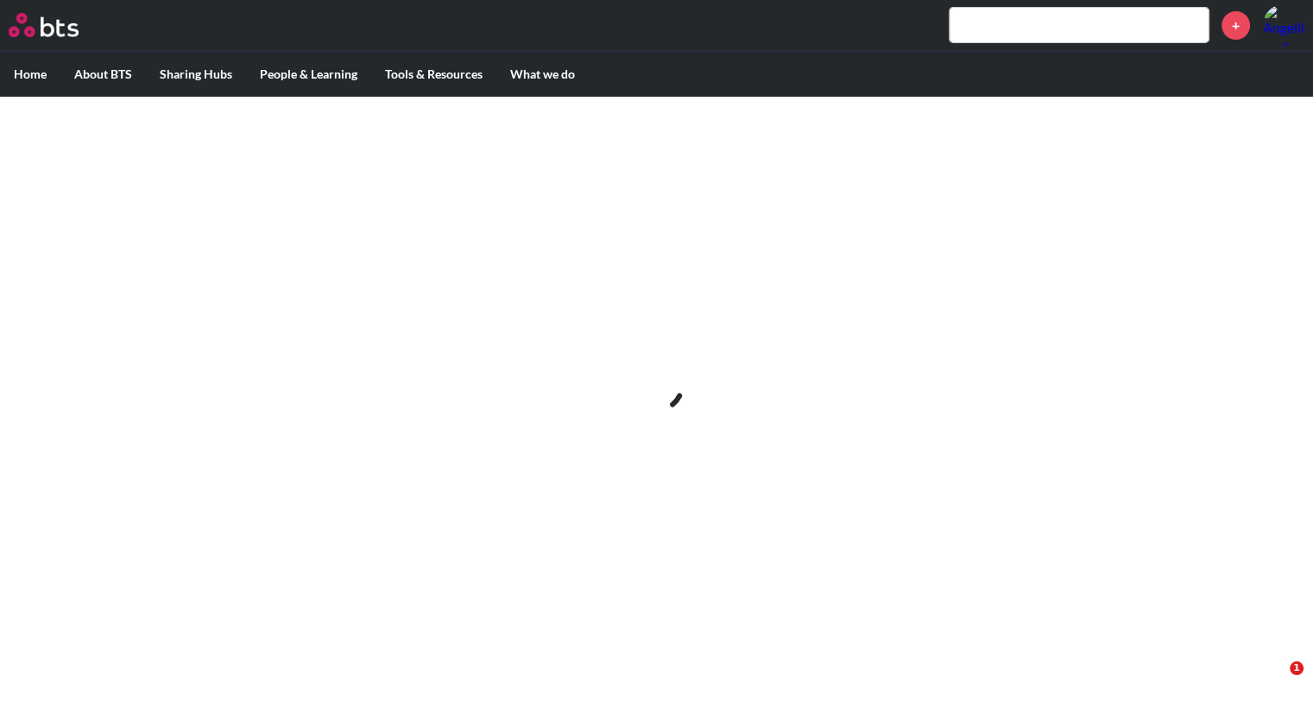
scroll to position [0, 0]
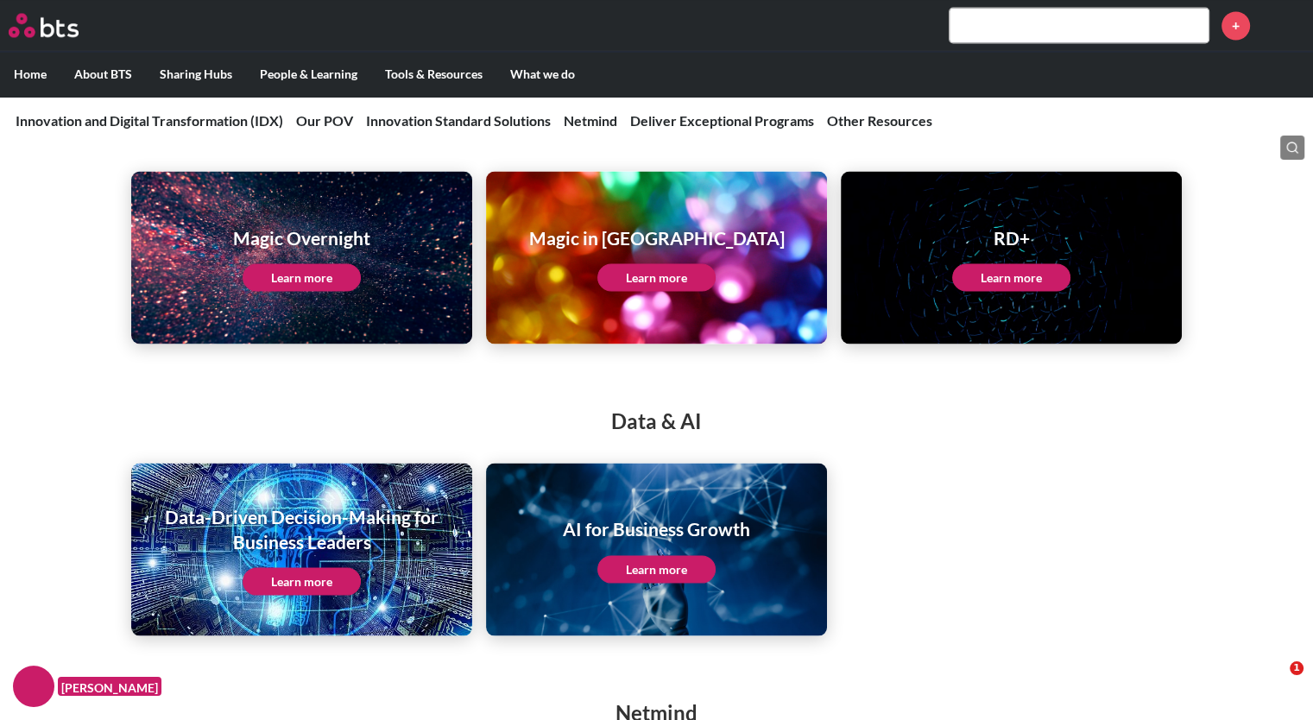
scroll to position [3178, 0]
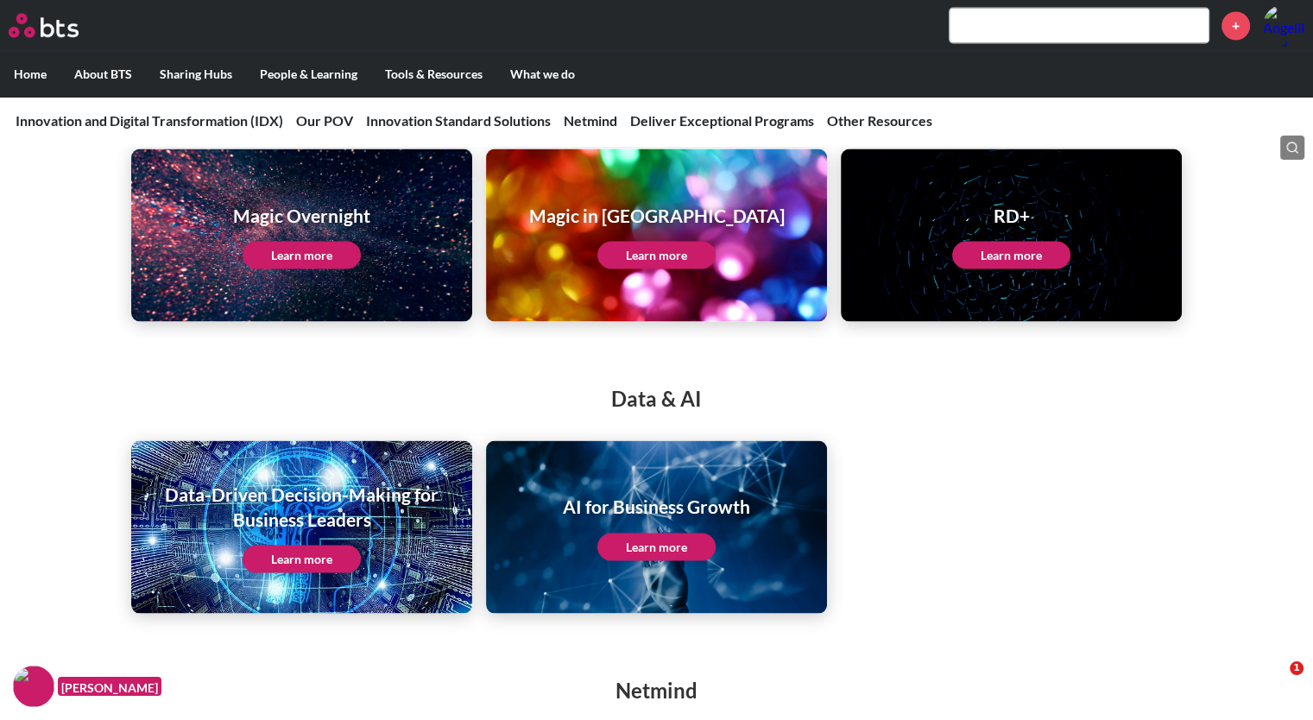
click at [307, 558] on link "Learn more" at bounding box center [302, 559] width 118 height 28
click at [670, 536] on link "Learn more" at bounding box center [657, 547] width 118 height 28
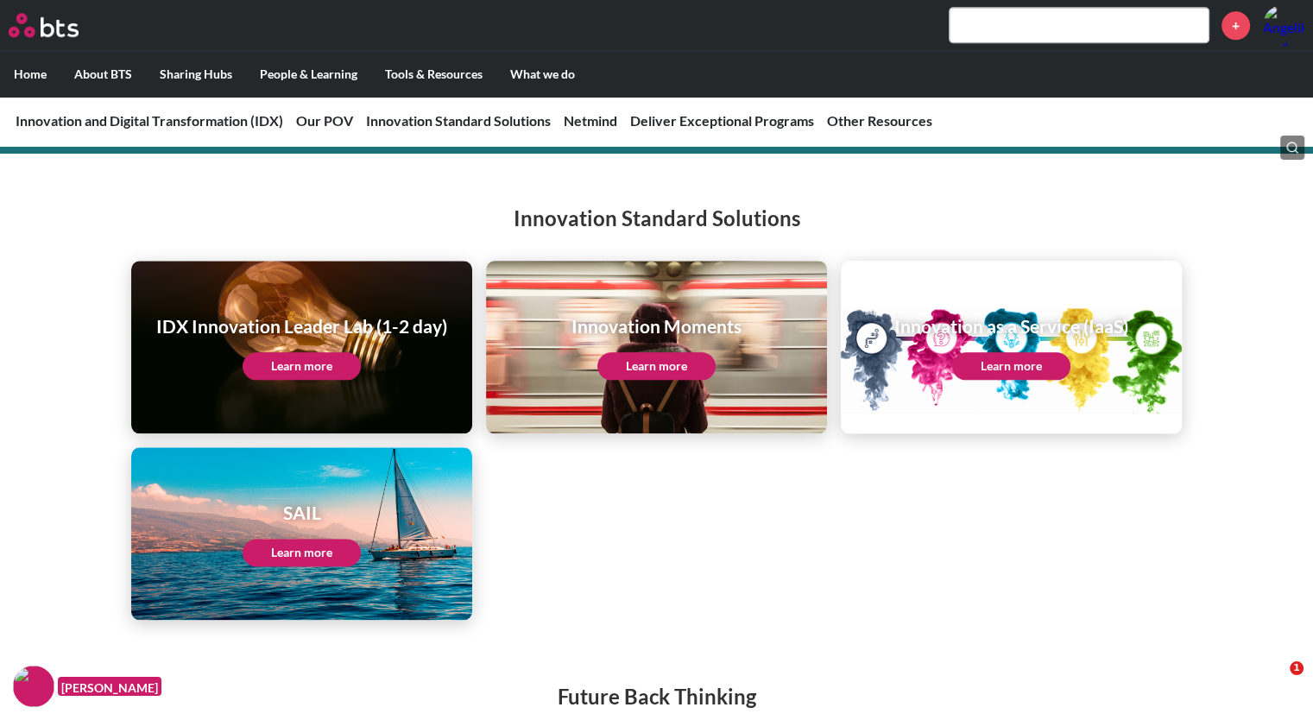
scroll to position [2006, 0]
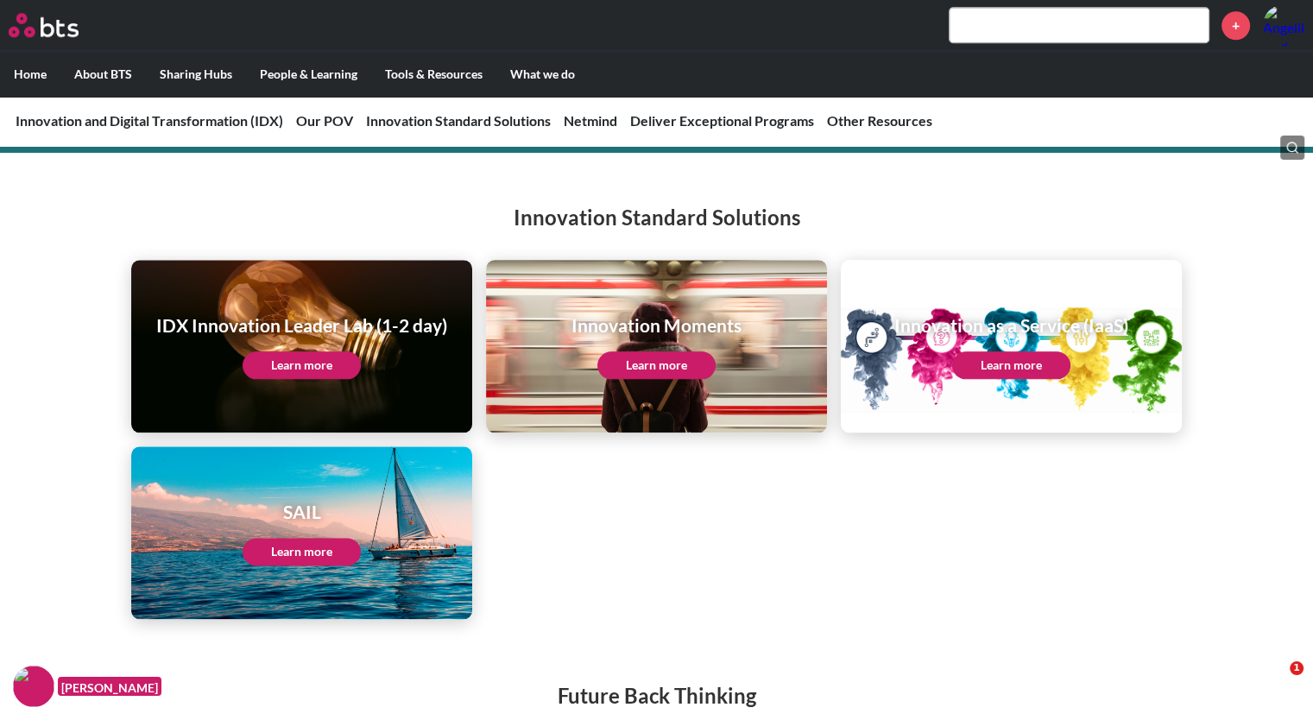
click at [300, 368] on link "Learn more" at bounding box center [302, 365] width 118 height 28
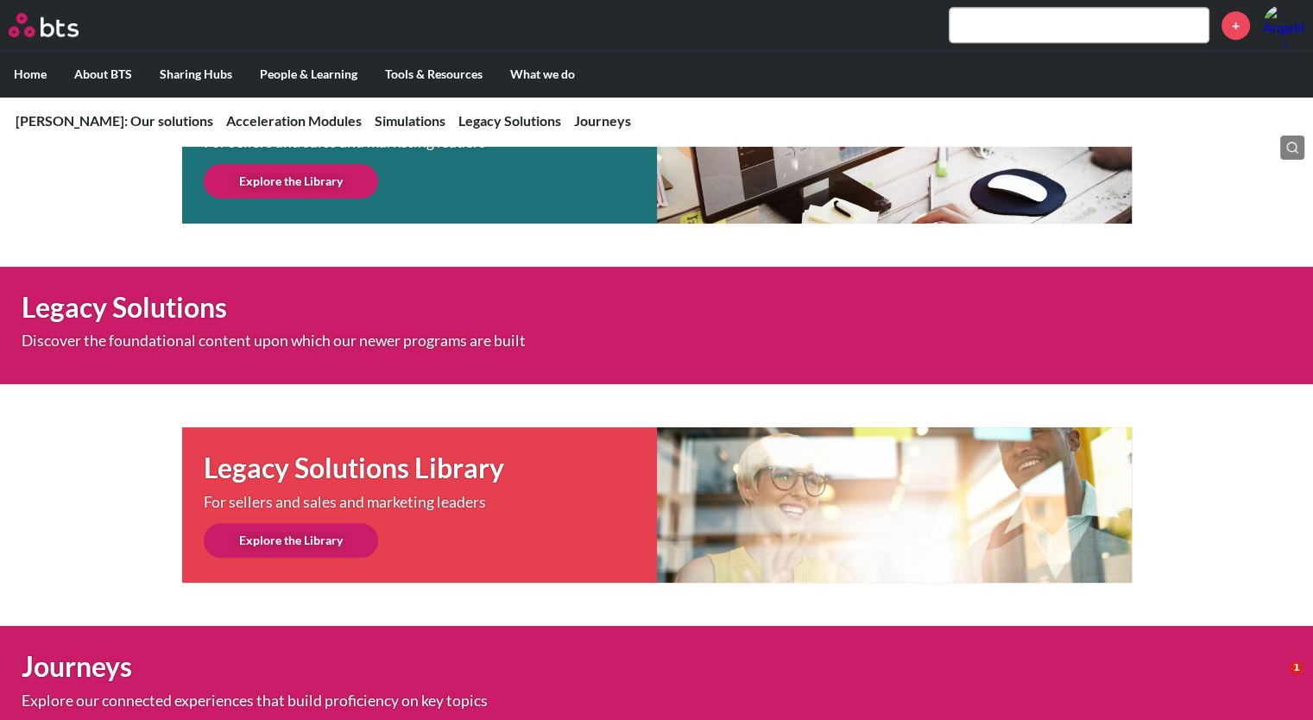
scroll to position [718, 0]
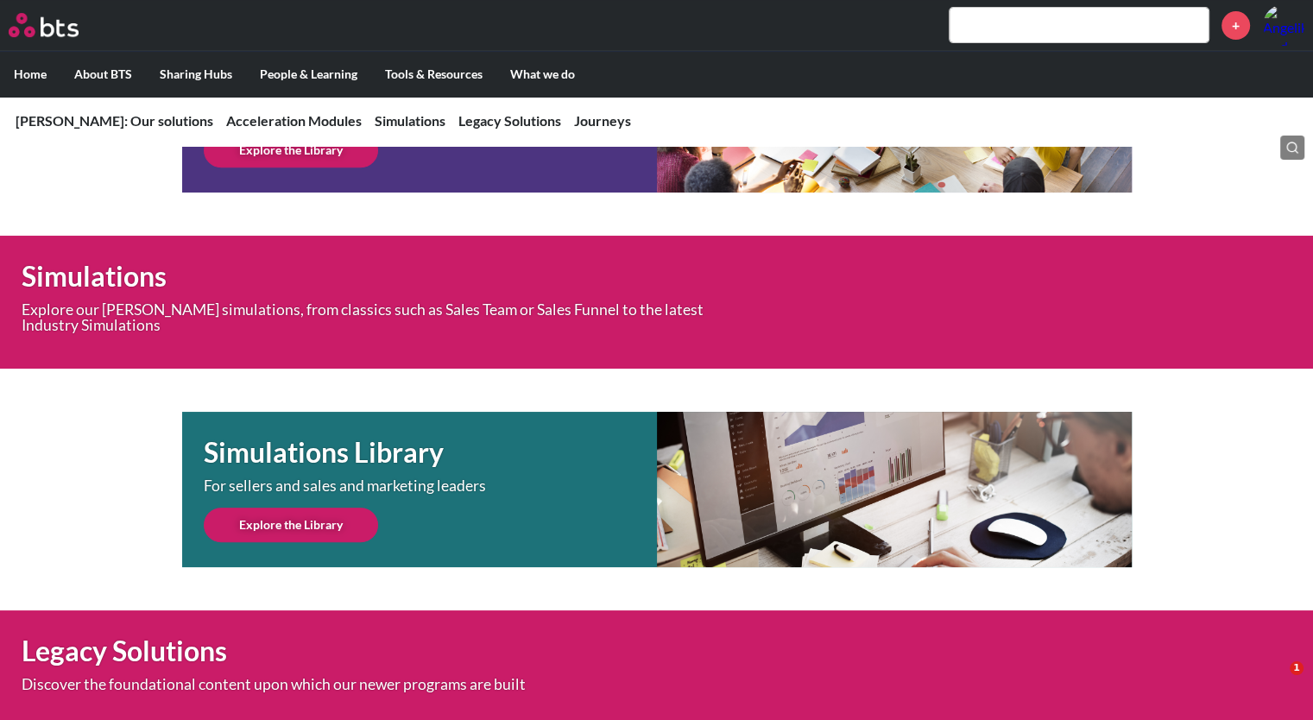
click at [308, 528] on link "Explore the Library" at bounding box center [291, 525] width 174 height 35
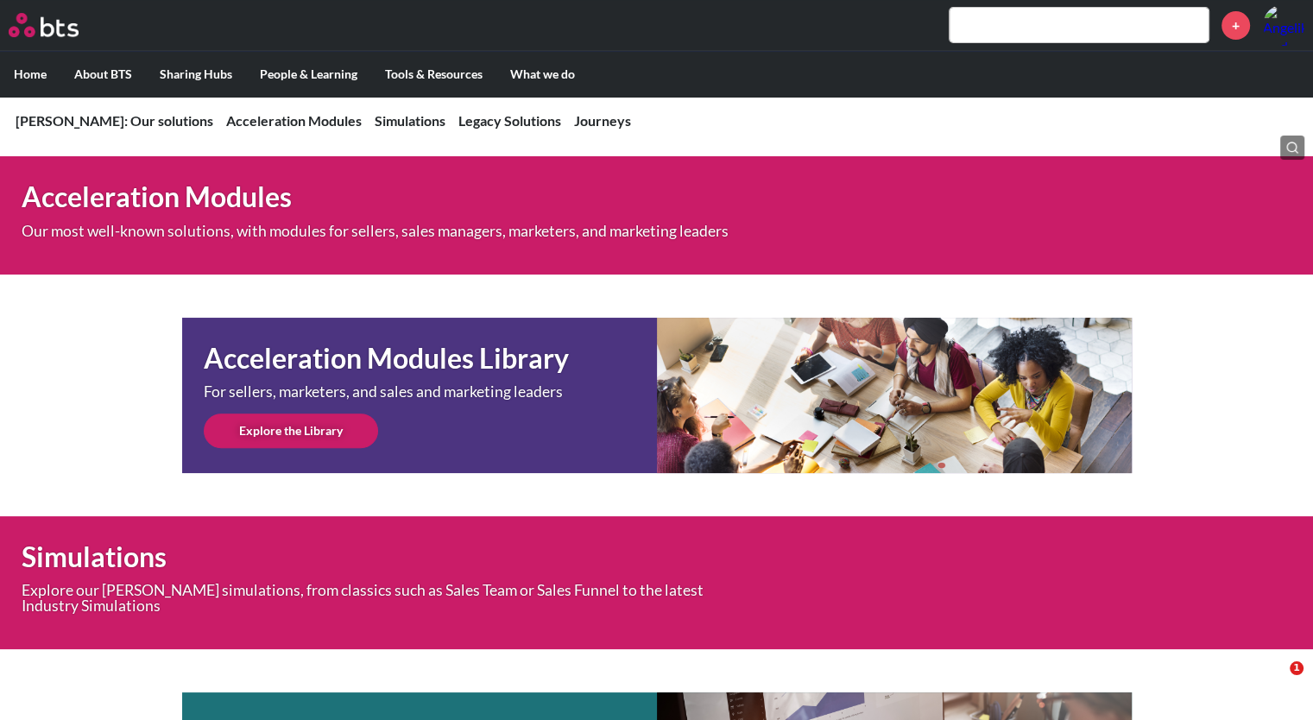
scroll to position [442, 0]
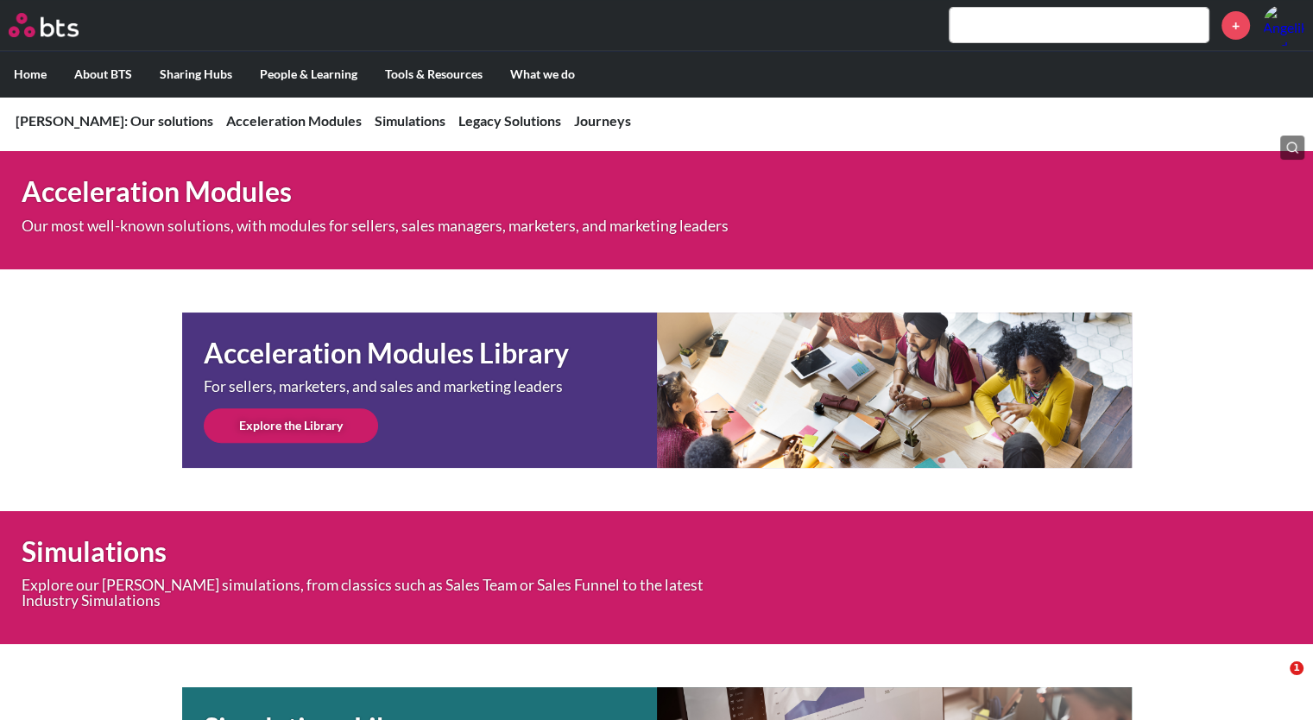
click at [321, 425] on link "Explore the Library" at bounding box center [291, 425] width 174 height 35
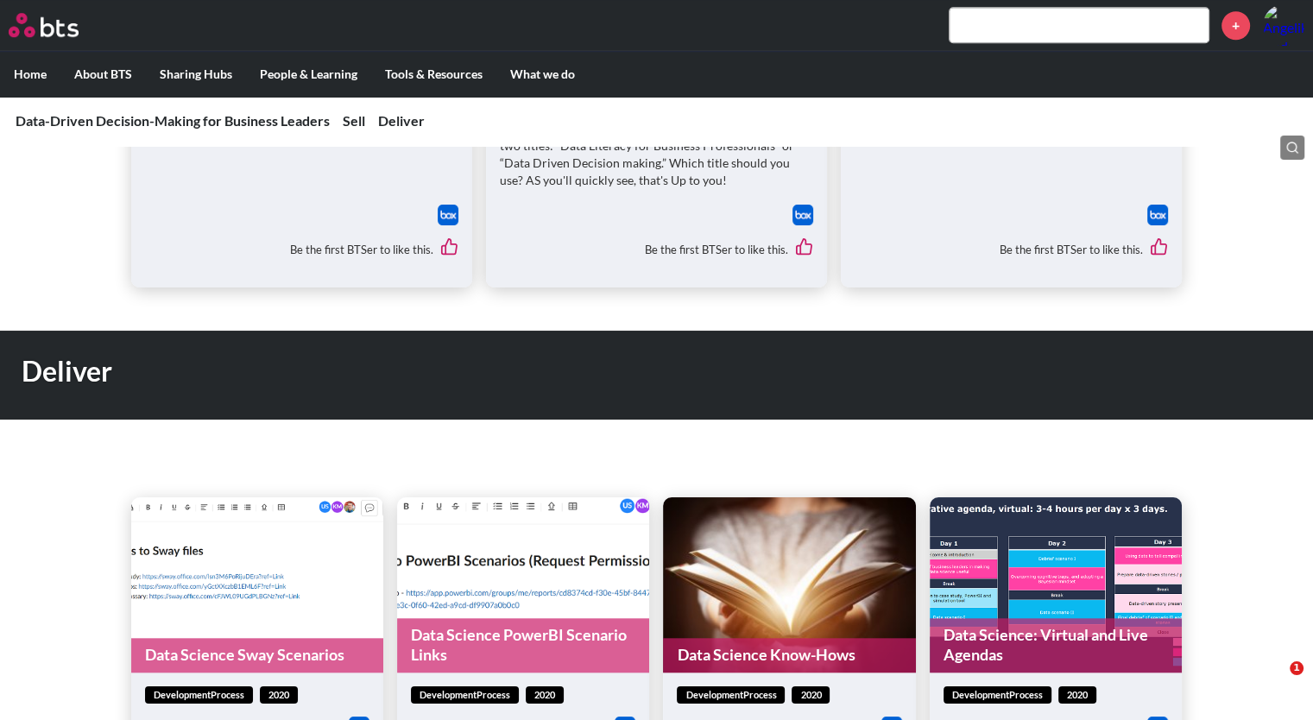
scroll to position [1052, 0]
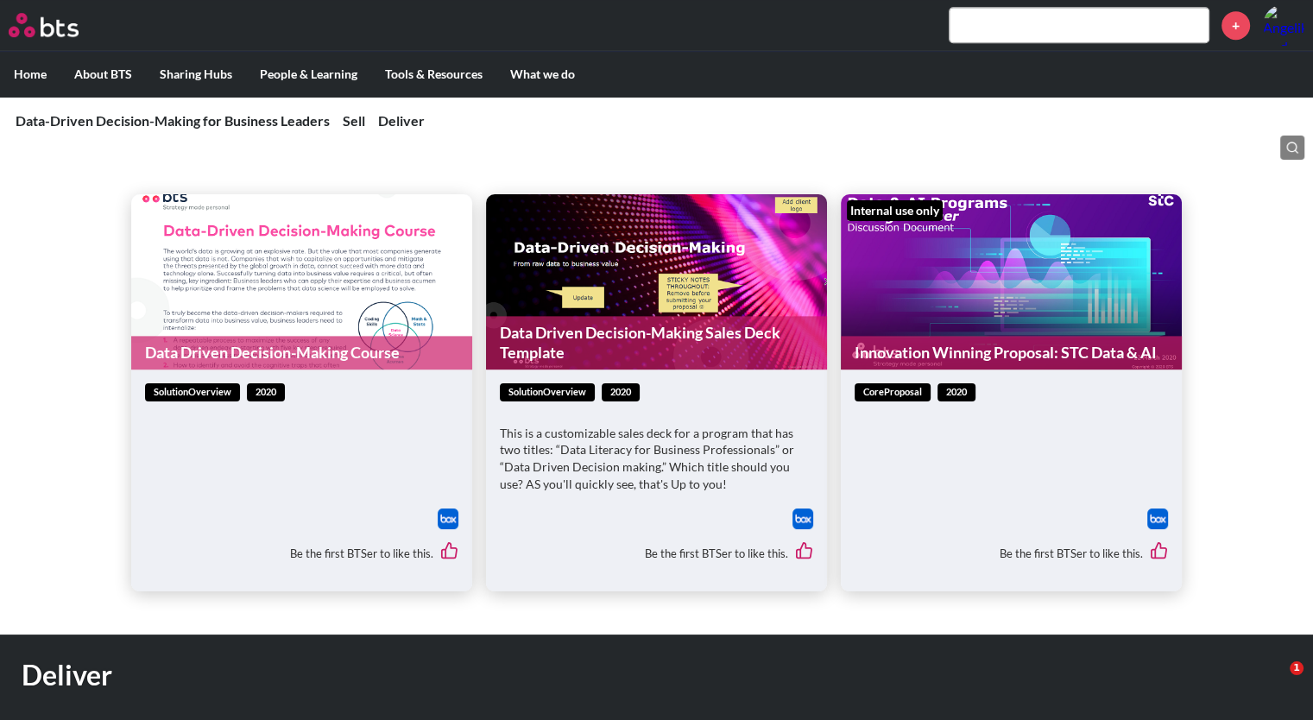
click at [629, 332] on link "Data Driven Decision-Making Sales Deck Template" at bounding box center [656, 343] width 341 height 54
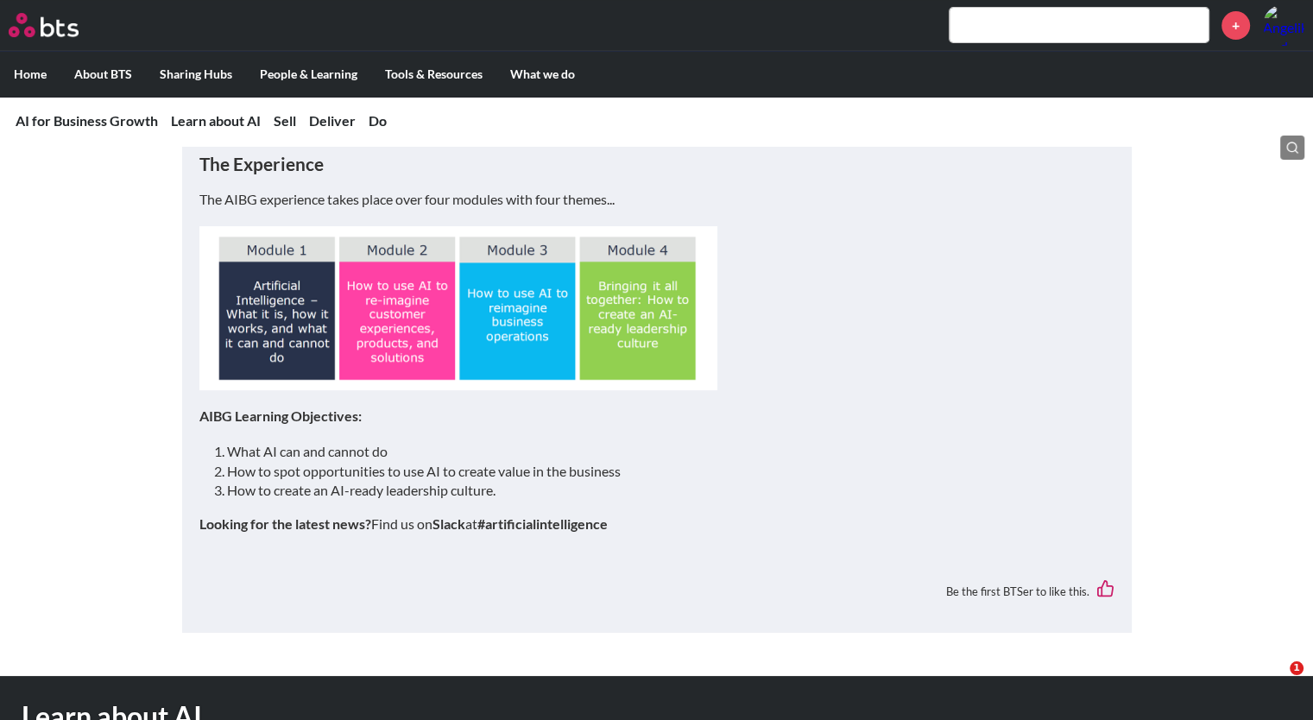
scroll to position [509, 0]
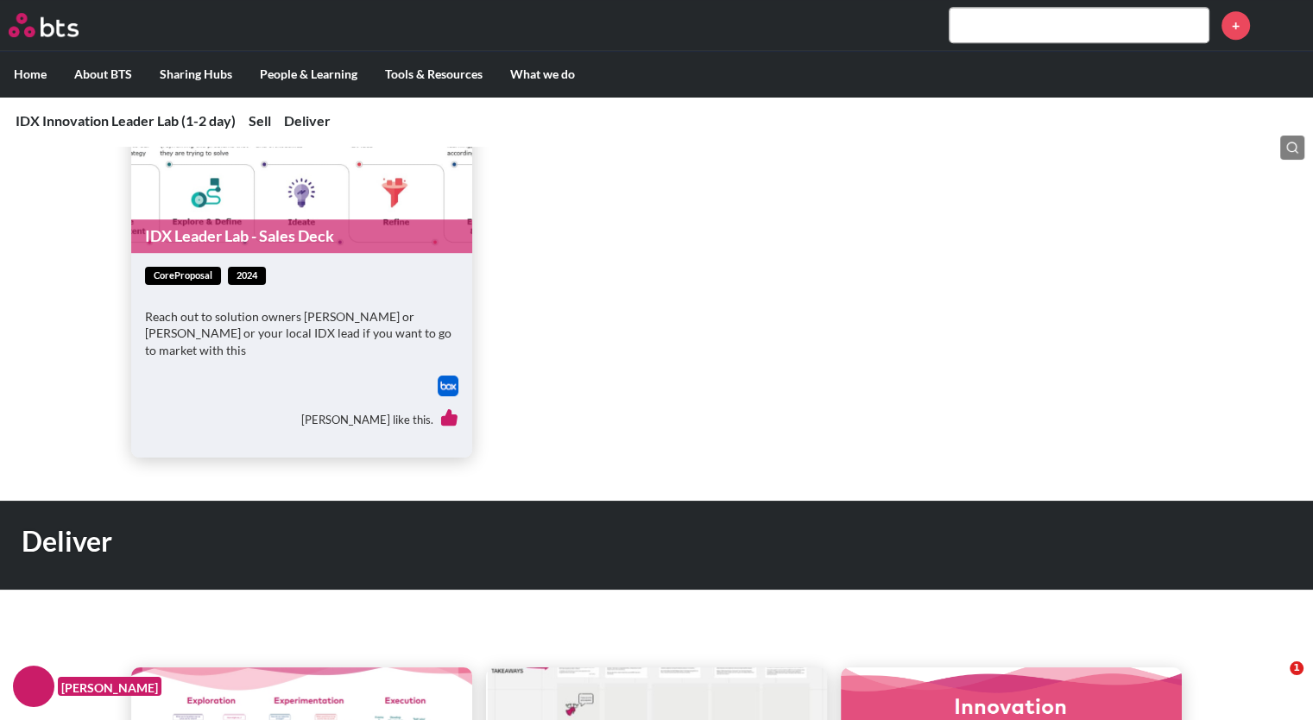
scroll to position [914, 0]
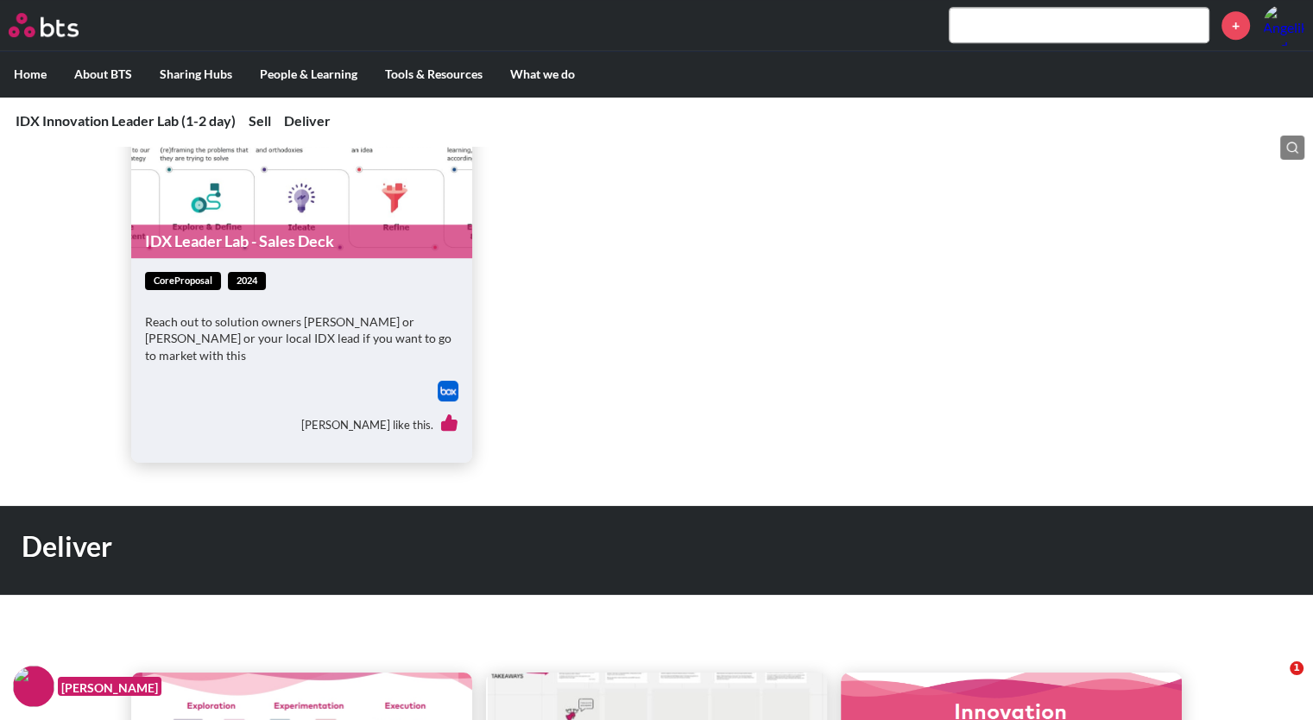
click at [331, 324] on p "Reach out to solution owners [PERSON_NAME] or [PERSON_NAME] or your local IDX l…" at bounding box center [301, 338] width 313 height 51
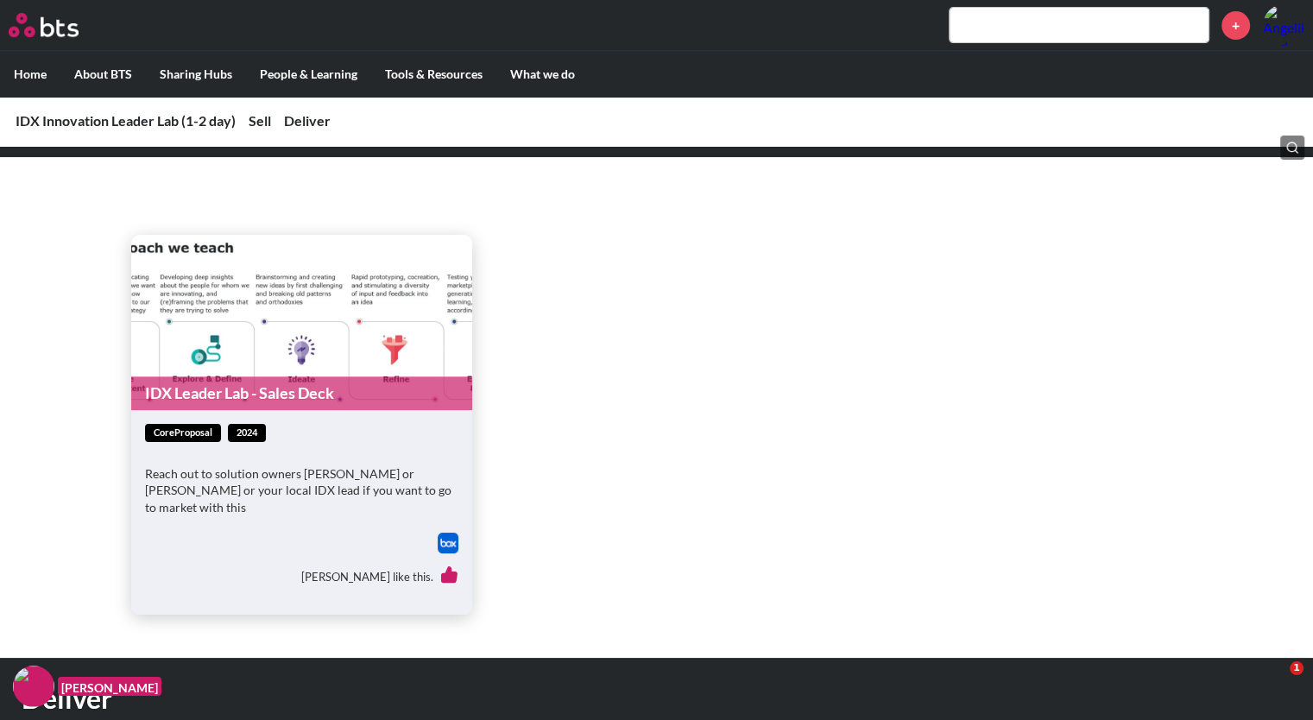
scroll to position [758, 0]
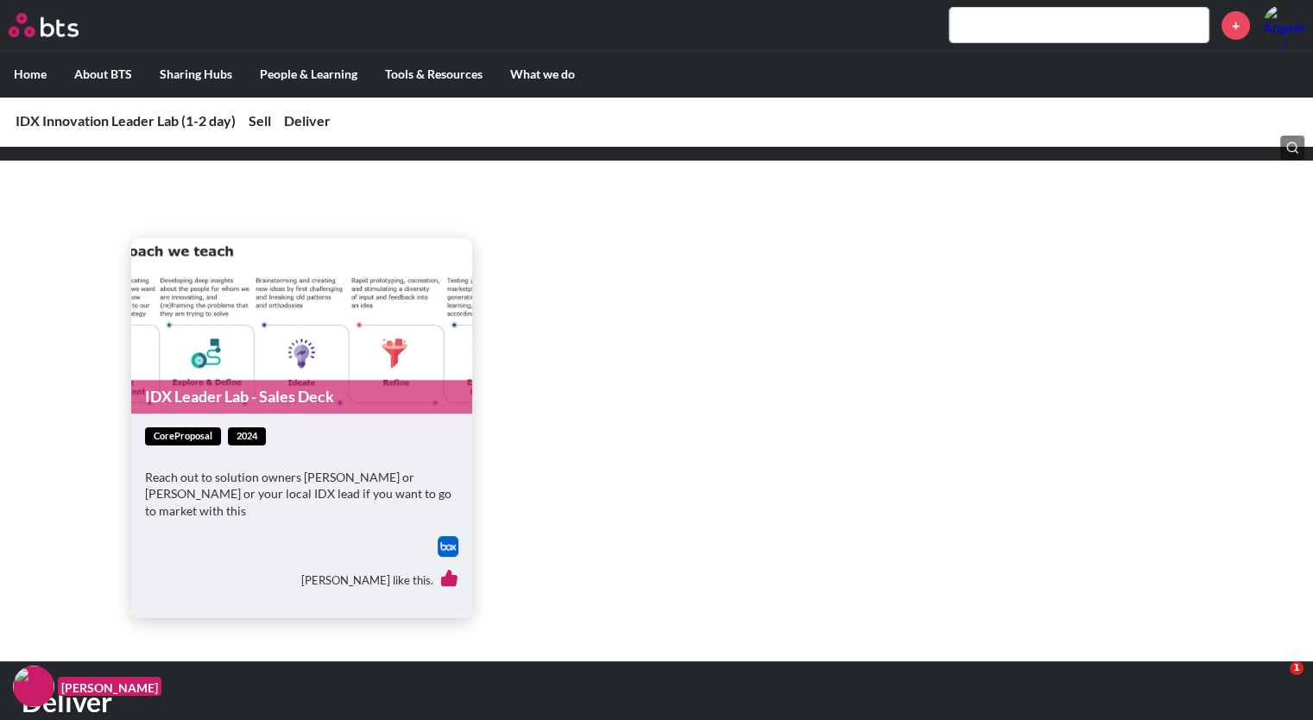
click at [275, 394] on link "IDX Leader Lab - Sales Deck" at bounding box center [301, 397] width 341 height 34
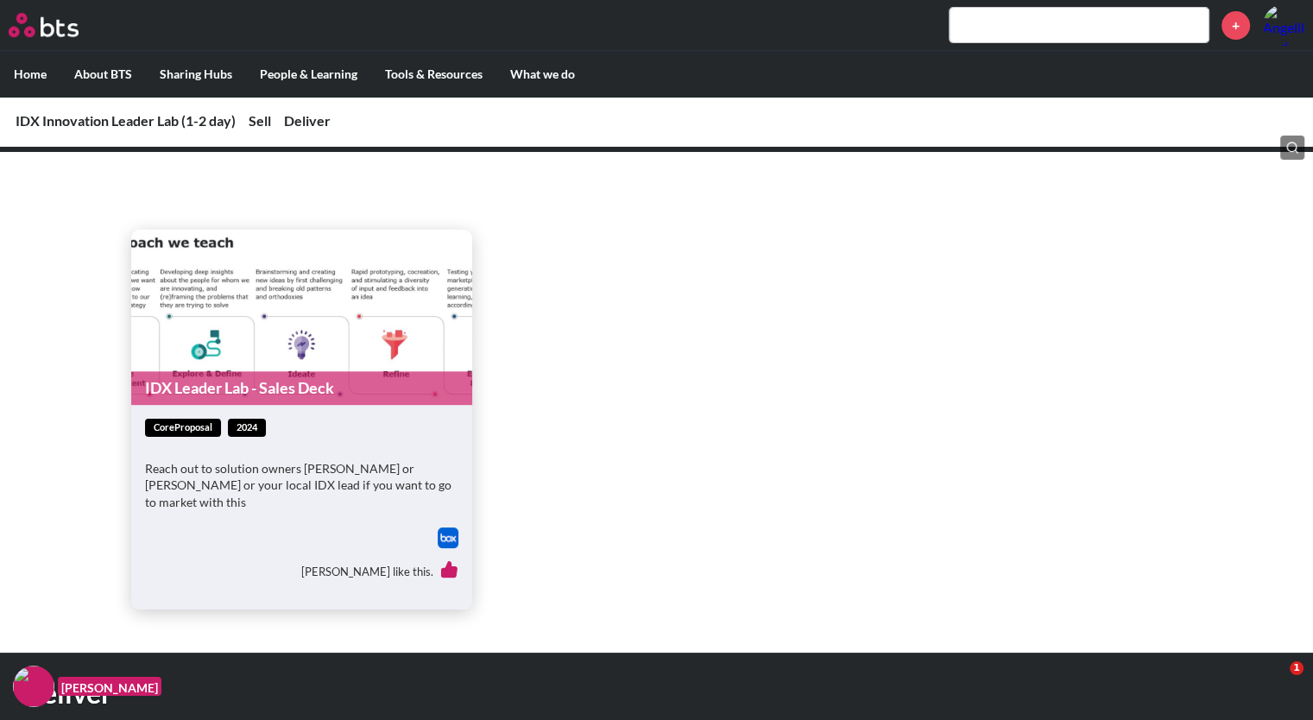
scroll to position [767, 0]
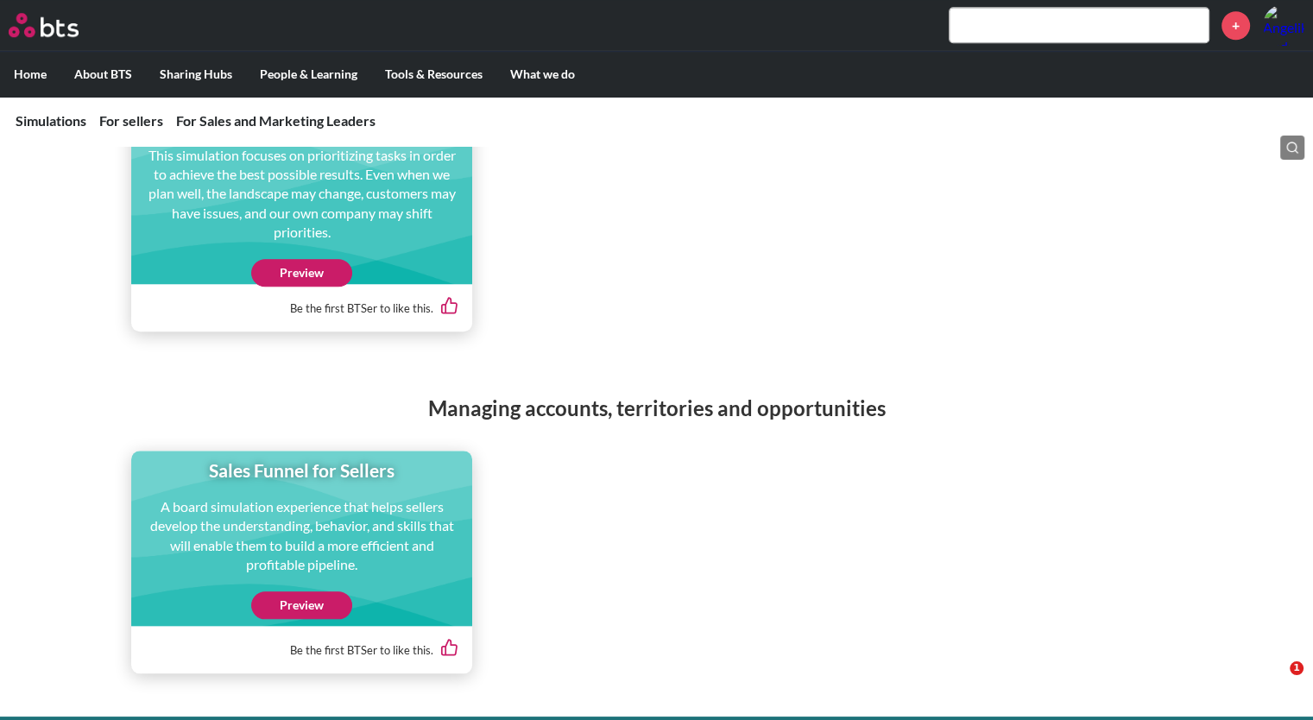
scroll to position [1553, 0]
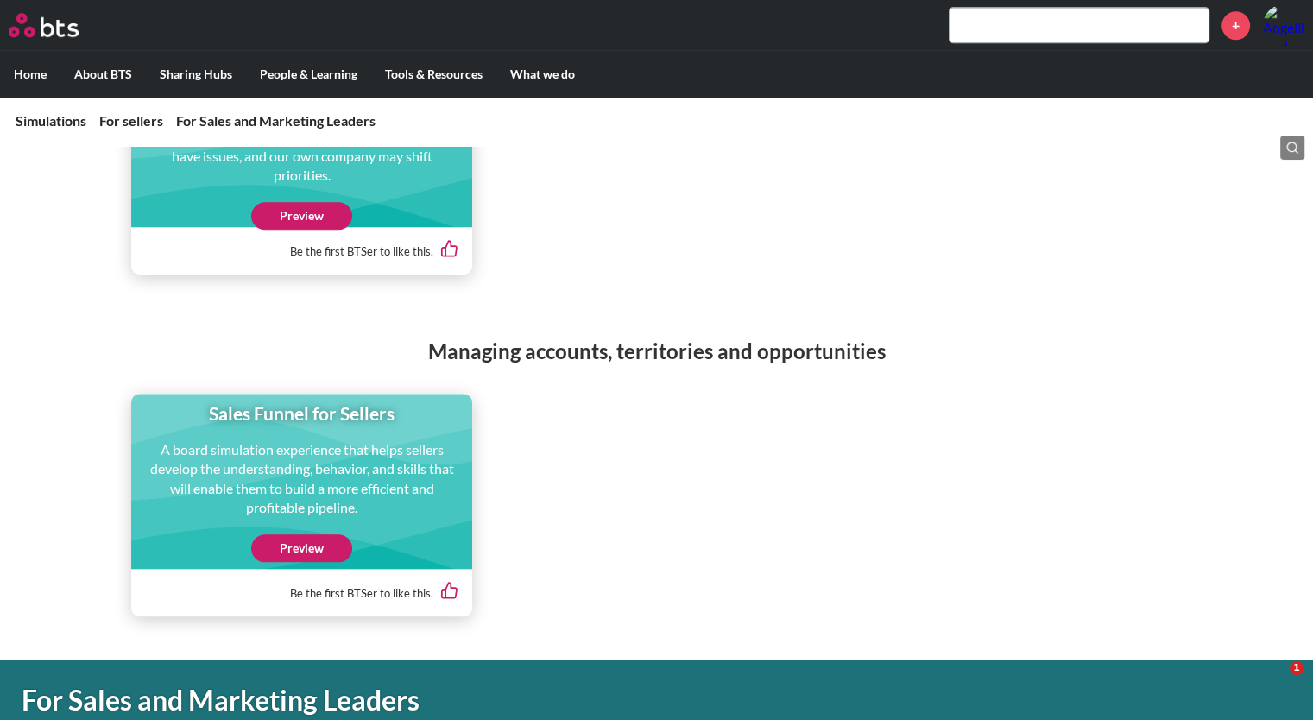
click at [322, 547] on link "Preview" at bounding box center [301, 549] width 101 height 28
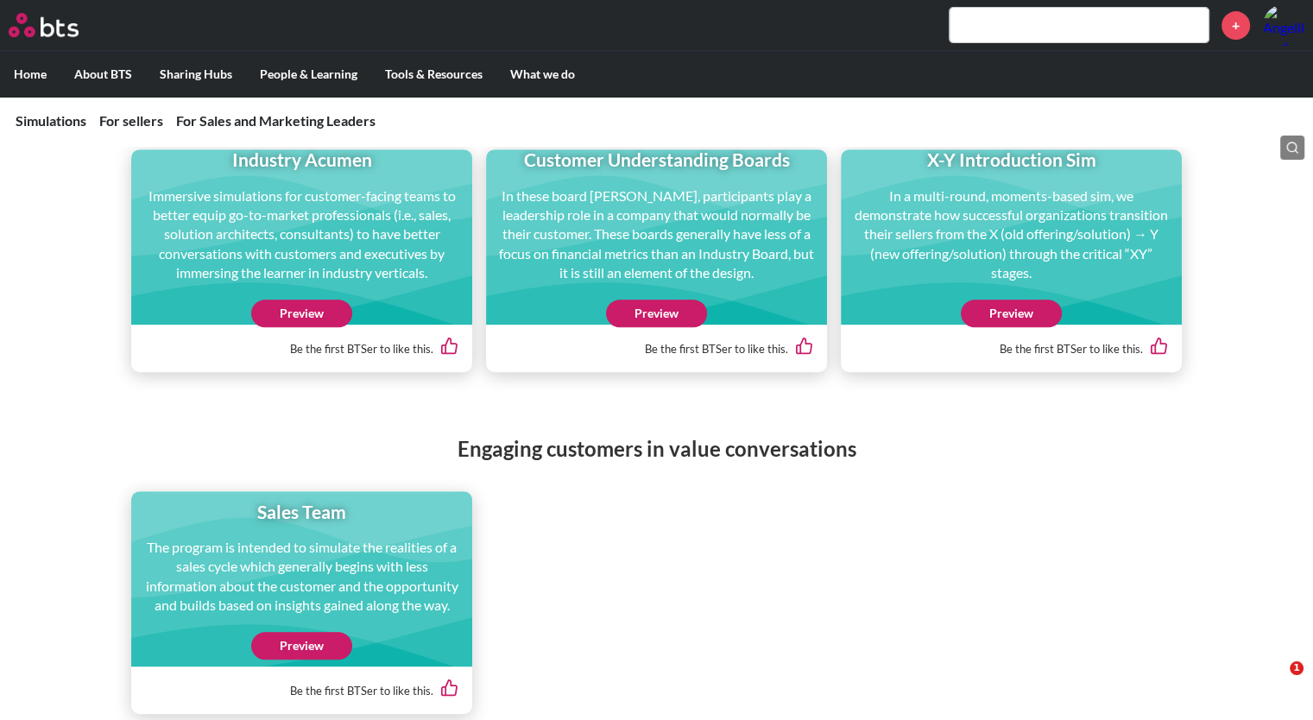
scroll to position [773, 0]
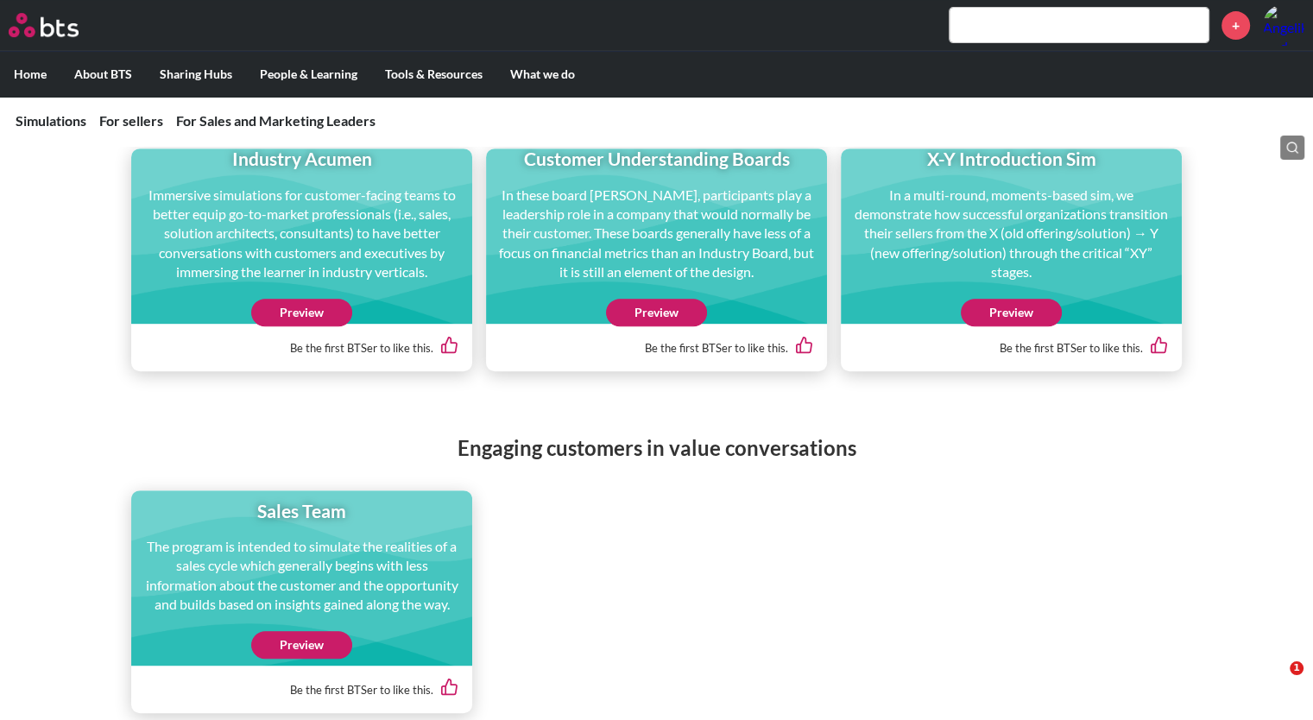
click at [311, 643] on link "Preview" at bounding box center [301, 645] width 101 height 28
click at [652, 307] on link "Preview" at bounding box center [656, 313] width 101 height 28
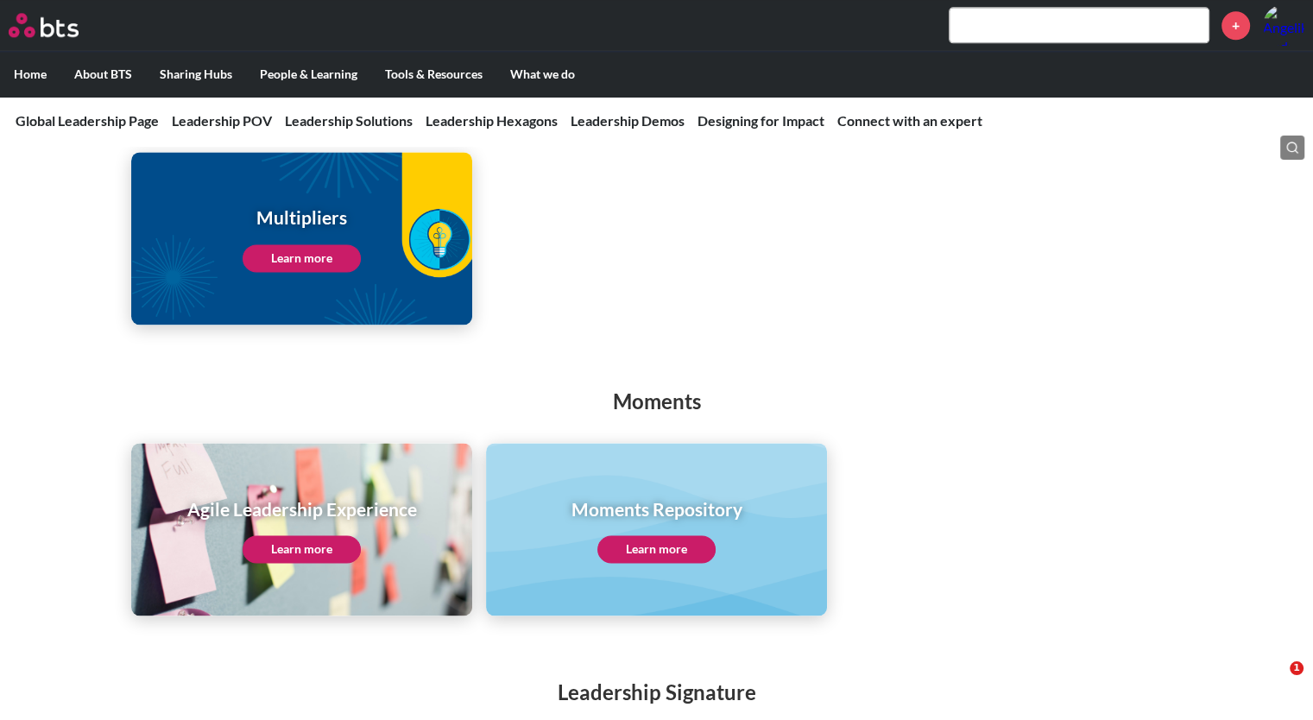
scroll to position [2337, 0]
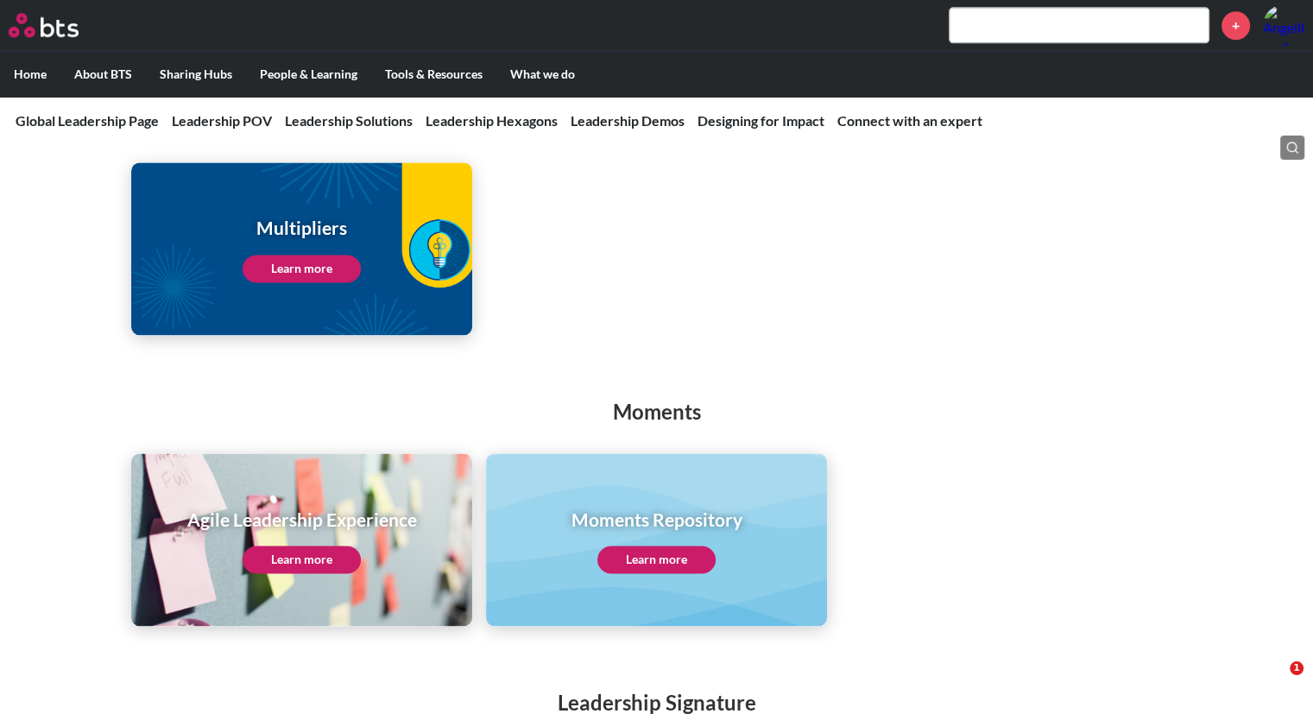
click at [303, 255] on link "Learn more" at bounding box center [302, 269] width 118 height 28
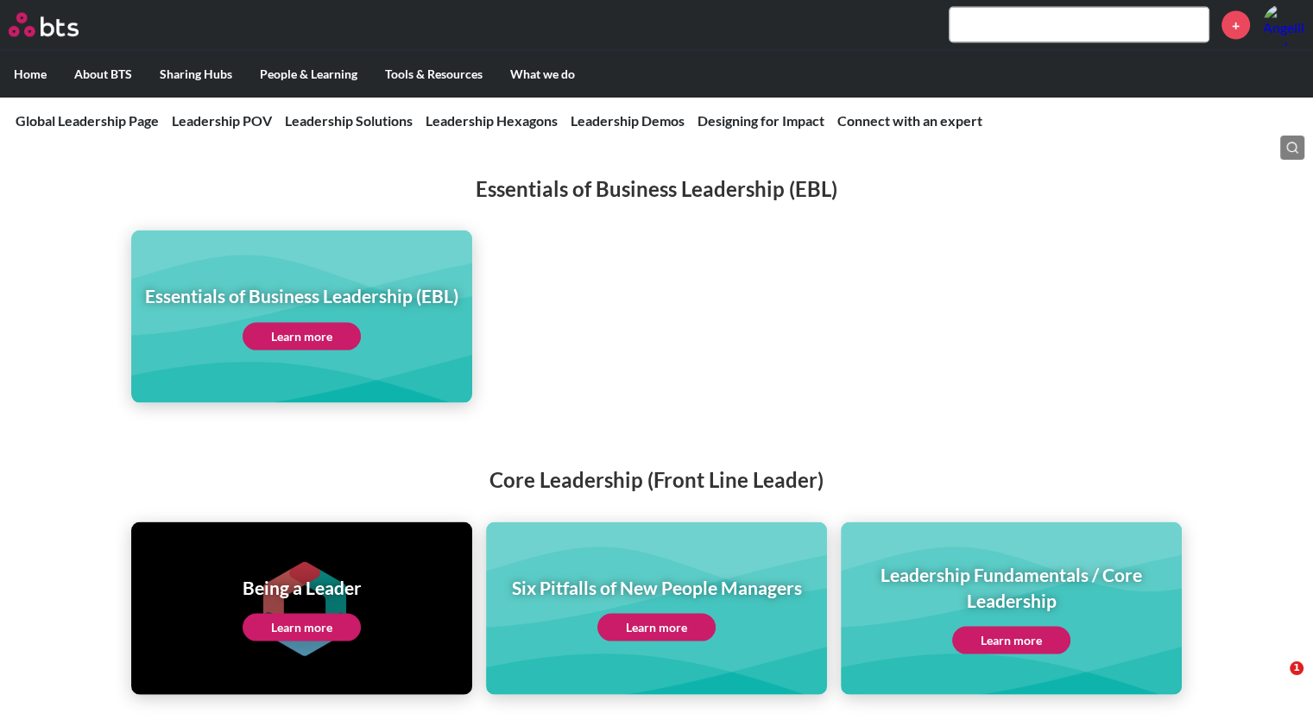
scroll to position [3440, 0]
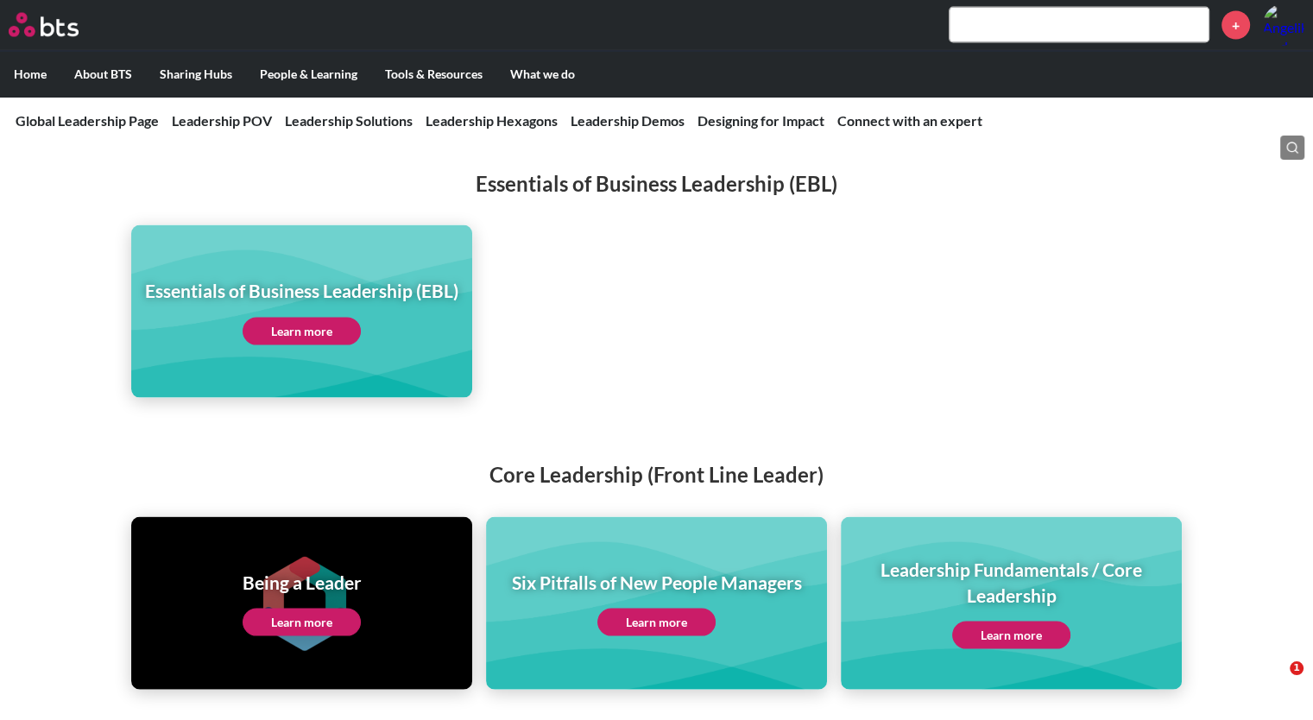
click at [294, 318] on link "Learn more" at bounding box center [302, 332] width 118 height 28
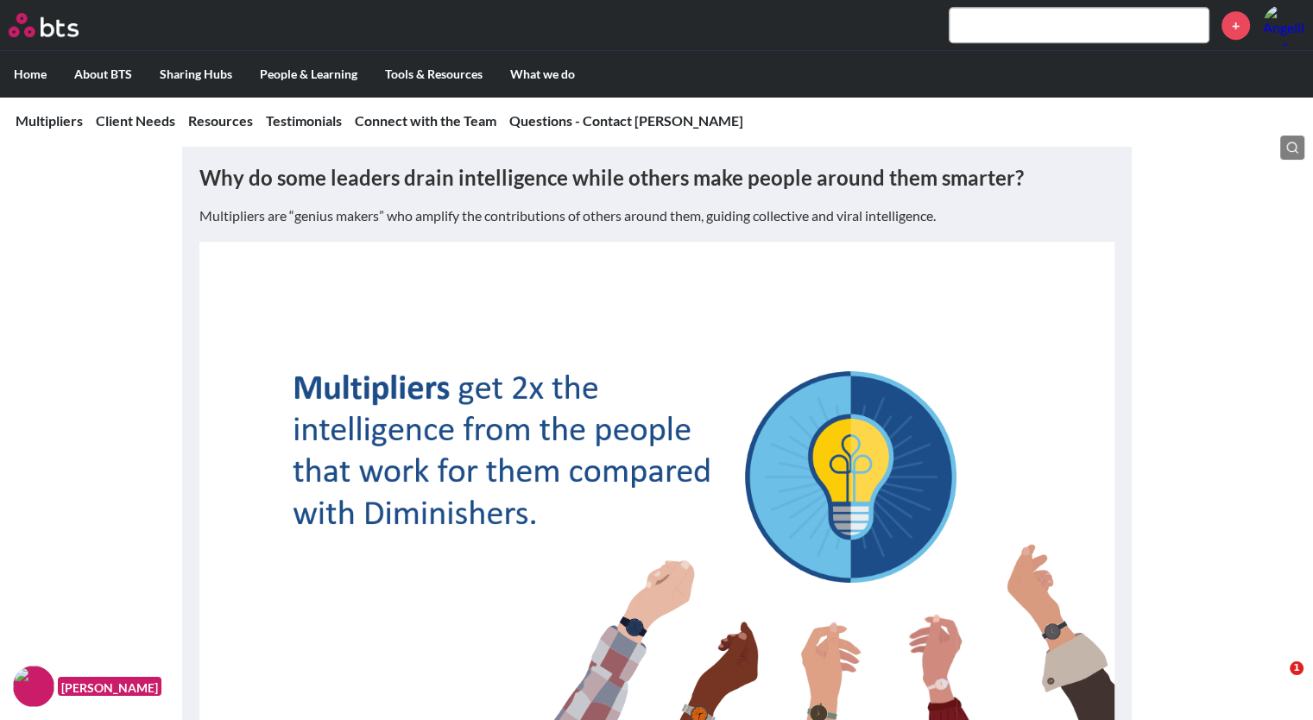
scroll to position [1392, 0]
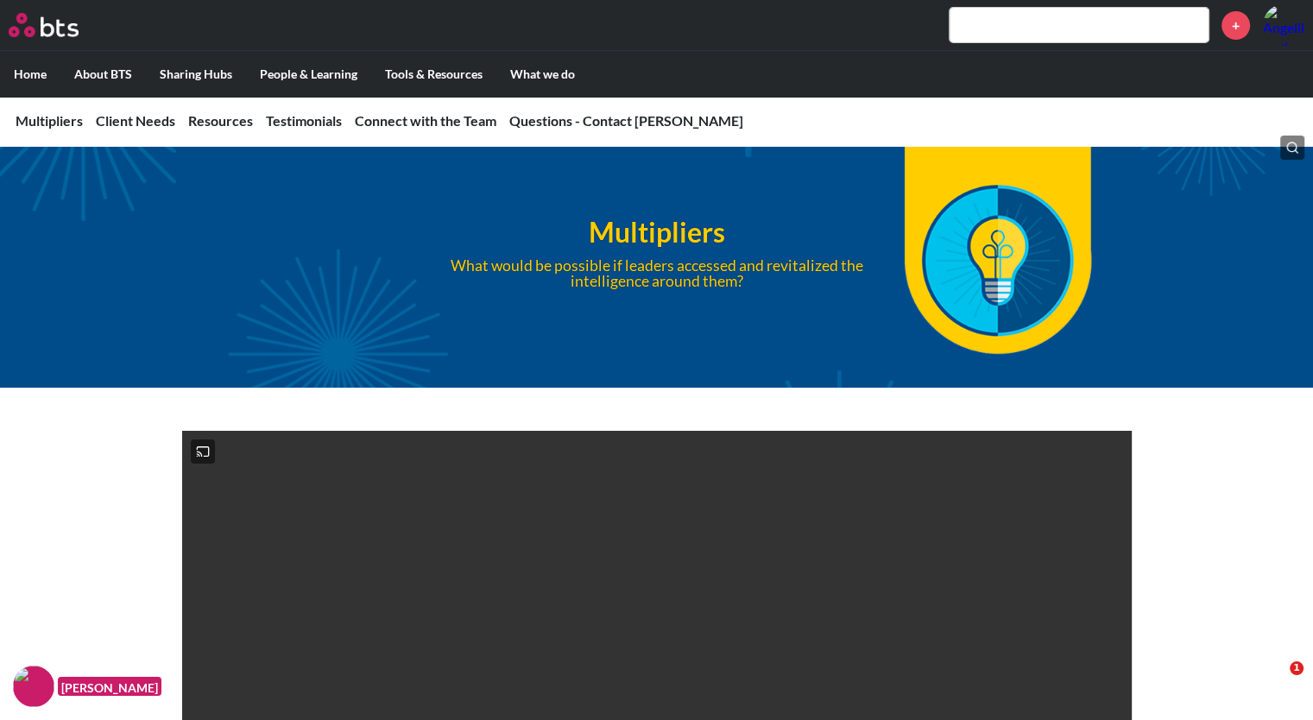
scroll to position [0, 0]
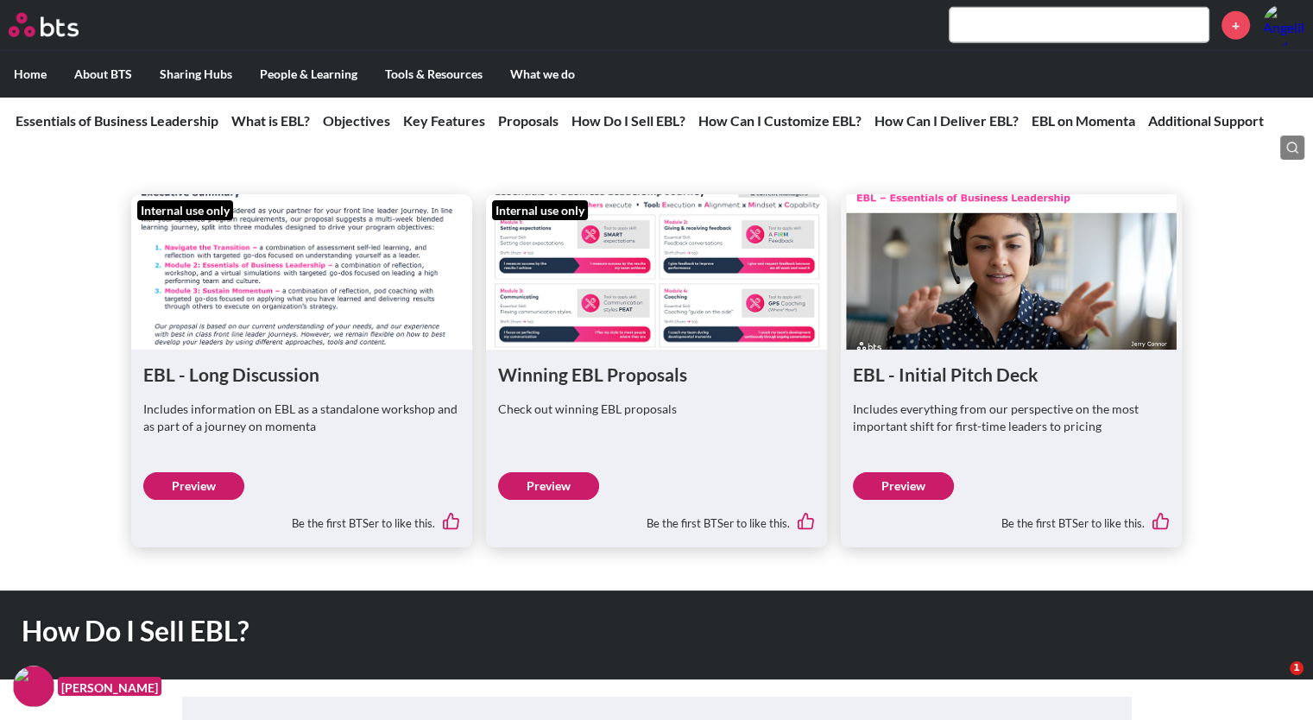
scroll to position [4604, 0]
click at [925, 486] on link "Preview" at bounding box center [903, 486] width 101 height 28
